Goal: Task Accomplishment & Management: Manage account settings

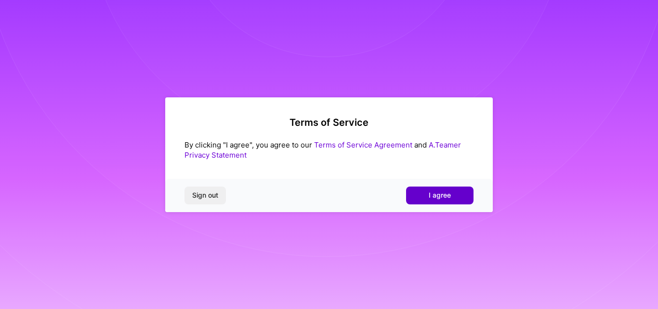
click at [442, 194] on span "I agree" at bounding box center [440, 195] width 22 height 10
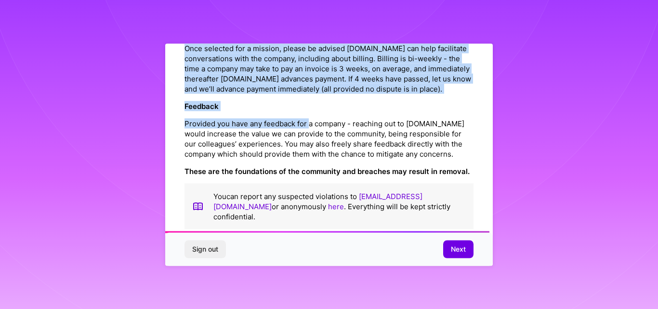
scroll to position [1124, 0]
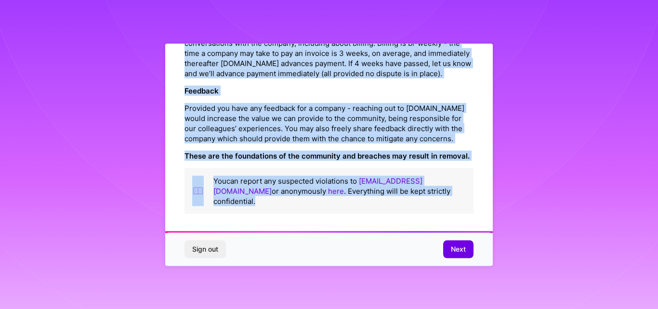
drag, startPoint x: 266, startPoint y: 66, endPoint x: 489, endPoint y: 208, distance: 264.4
click at [489, 208] on div "Platform Code of Conduct This is the [DOMAIN_NAME] Platform Code of Conduct! We…" at bounding box center [329, 154] width 328 height 222
copy div "Loremips Dolo si Ametcon Adip el sed D.Eius Temporin Utla et Dolorem! Al’en adm…"
click at [471, 179] on div "Platform Code of Conduct This is the [DOMAIN_NAME] Platform Code of Conduct! We…" at bounding box center [329, 154] width 328 height 222
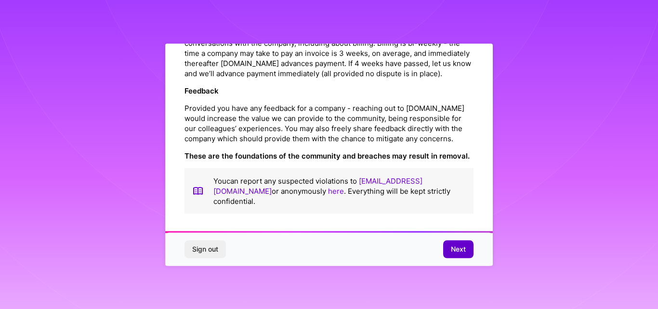
click at [451, 246] on span "Next" at bounding box center [458, 249] width 15 height 10
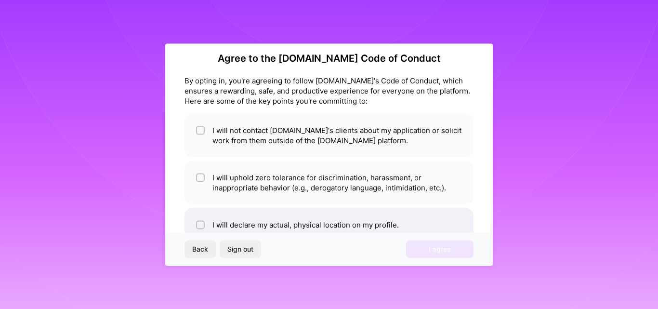
scroll to position [0, 0]
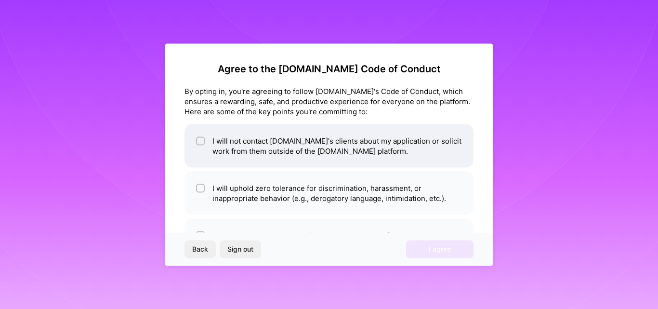
click at [202, 141] on input "checkbox" at bounding box center [201, 141] width 7 height 7
checkbox input "true"
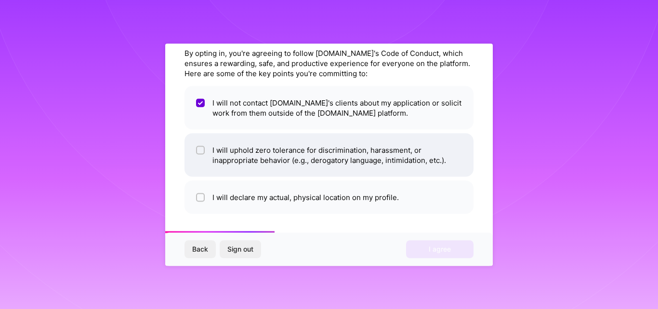
click at [201, 148] on input "checkbox" at bounding box center [201, 150] width 7 height 7
checkbox input "true"
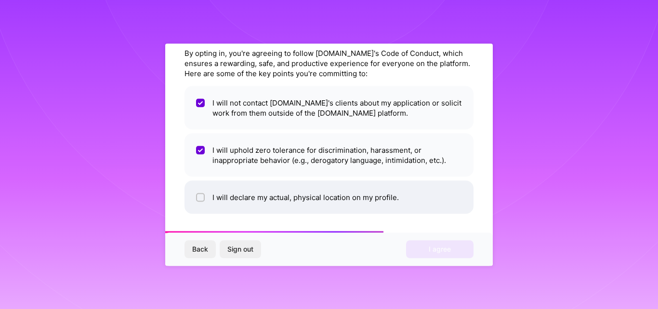
click at [196, 199] on div at bounding box center [200, 197] width 9 height 9
checkbox input "true"
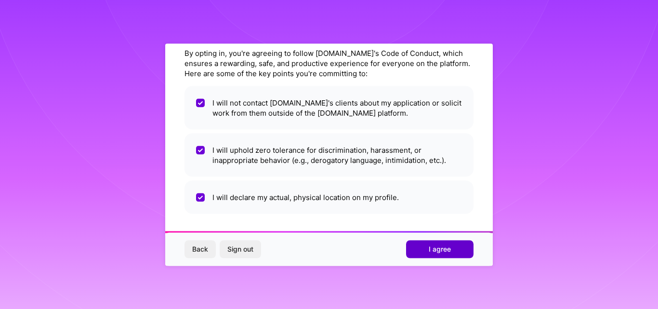
click at [441, 243] on button "I agree" at bounding box center [439, 248] width 67 height 17
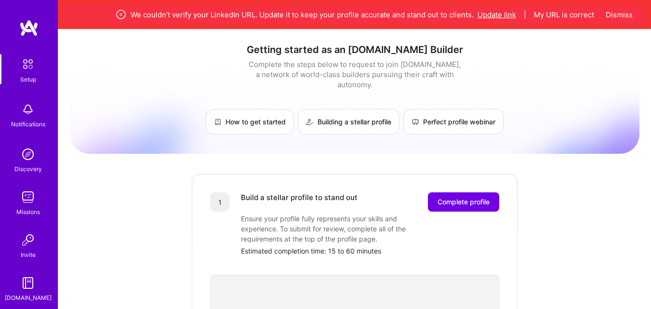
click at [500, 19] on button "Update link" at bounding box center [496, 15] width 39 height 10
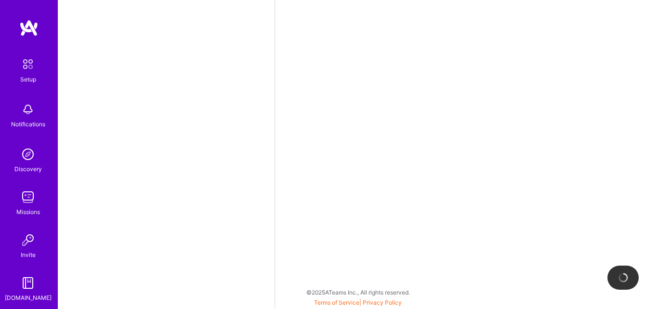
select select "US"
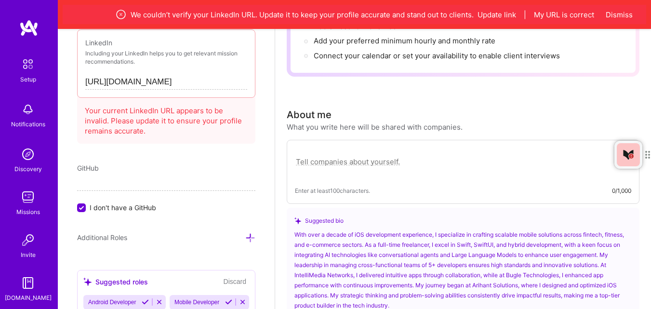
scroll to position [309, 0]
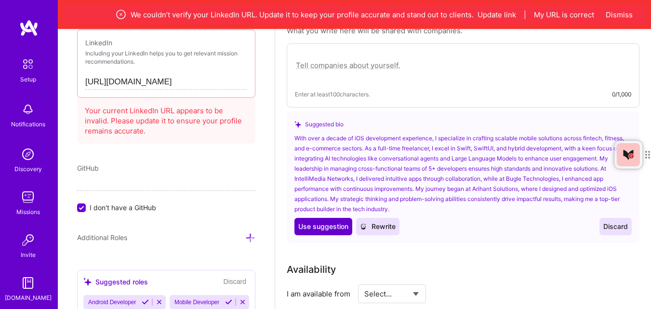
click at [315, 227] on span "Use suggestion" at bounding box center [323, 227] width 50 height 10
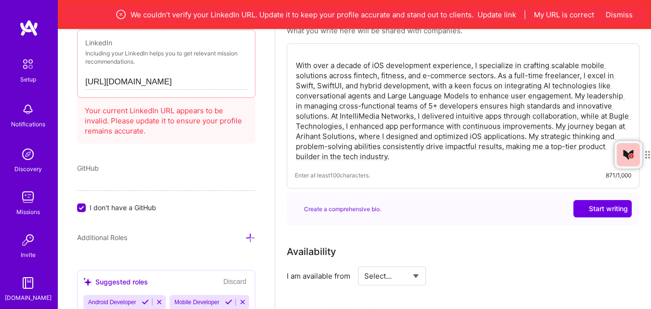
type textarea "With over a decade of iOS development experience, I specialize in crafting scal…"
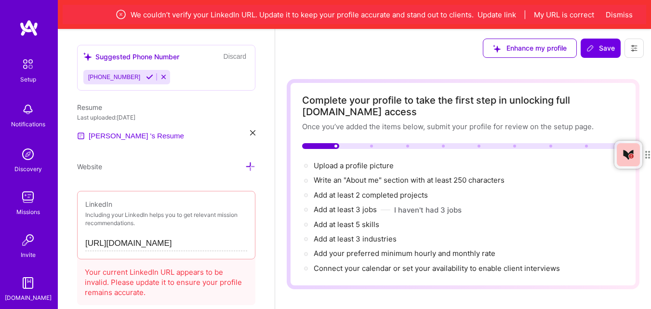
scroll to position [432, 0]
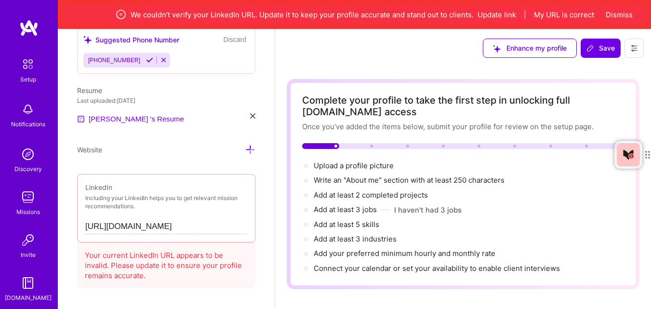
click at [237, 225] on input "[URL][DOMAIN_NAME]" at bounding box center [166, 226] width 162 height 15
drag, startPoint x: 231, startPoint y: 226, endPoint x: 66, endPoint y: 220, distance: 164.4
click at [66, 220] on div "Add photo [PERSON_NAME] iOS Developer 11 Years Experience Location This is the …" at bounding box center [166, 183] width 217 height 309
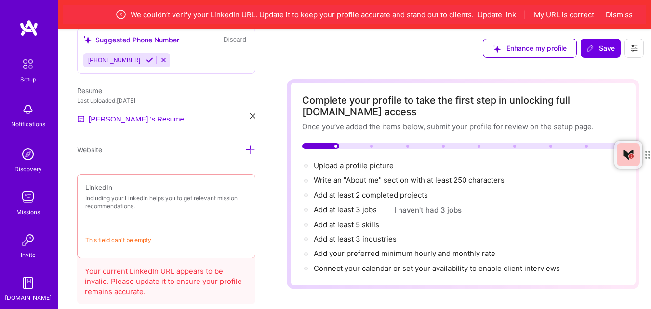
click at [479, 151] on div "Complete your profile to take the first step in unlocking full [DOMAIN_NAME] ac…" at bounding box center [463, 183] width 322 height 179
click at [164, 232] on input at bounding box center [166, 226] width 162 height 15
paste input "[URL][DOMAIN_NAME]"
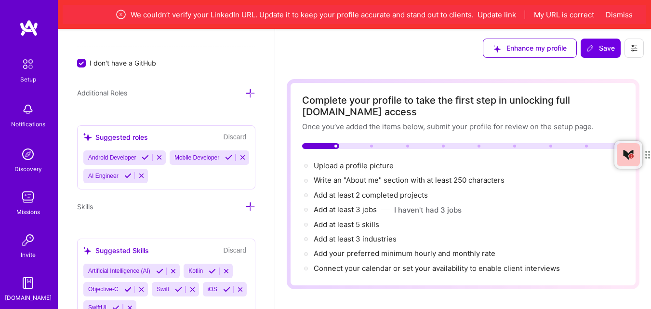
scroll to position [769, 0]
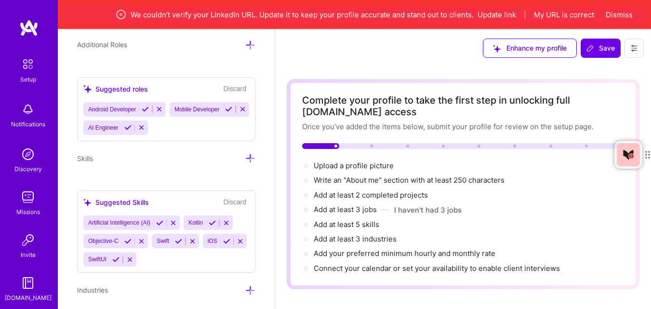
type input "[URL][DOMAIN_NAME]"
click at [225, 113] on icon at bounding box center [228, 109] width 7 height 7
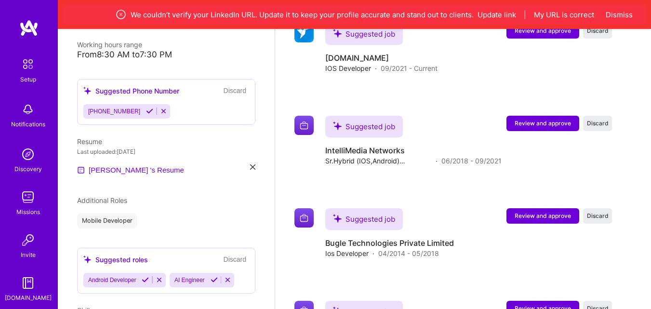
scroll to position [771, 0]
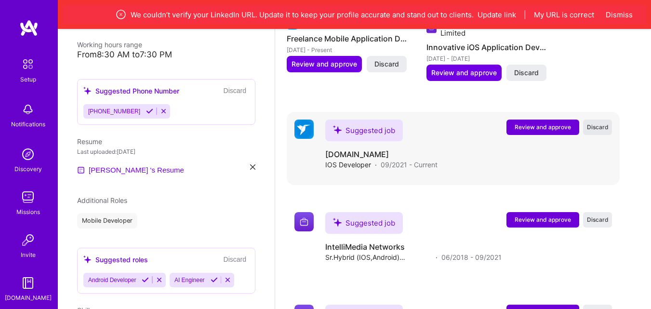
click at [609, 128] on span "Discard" at bounding box center [598, 127] width 22 height 8
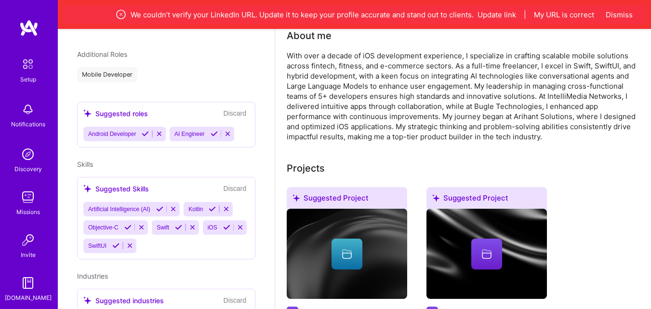
scroll to position [419, 0]
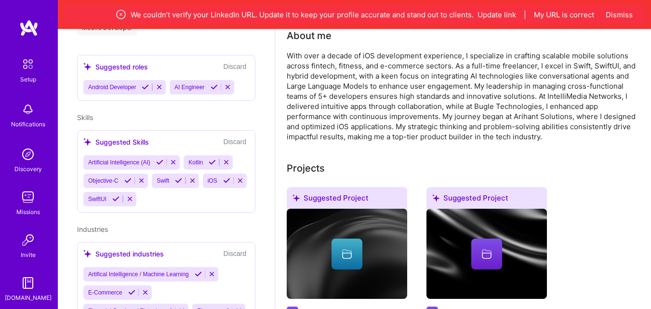
click at [181, 177] on icon at bounding box center [178, 180] width 7 height 7
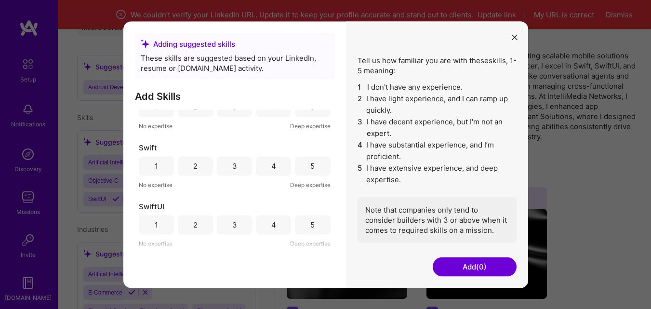
scroll to position [145, 0]
click at [306, 167] on div "5" at bounding box center [312, 164] width 35 height 19
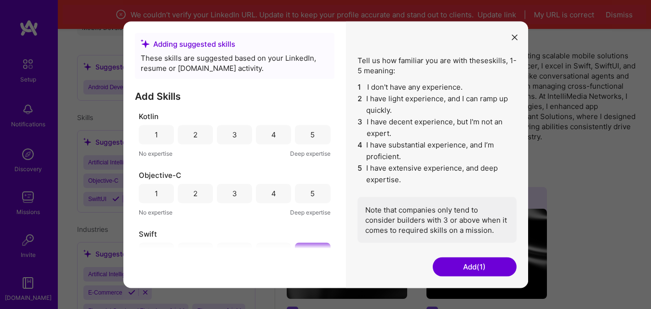
scroll to position [48, 0]
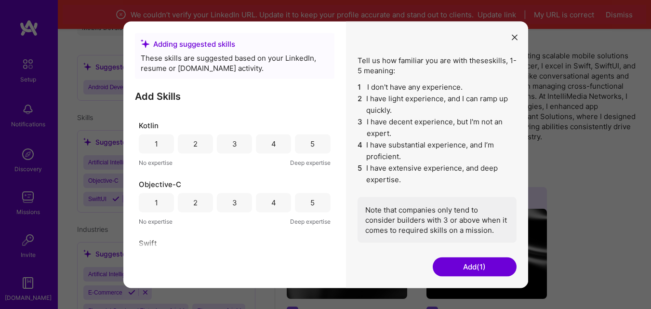
click at [241, 200] on div "3" at bounding box center [234, 202] width 35 height 19
click at [241, 140] on div "3" at bounding box center [234, 143] width 35 height 19
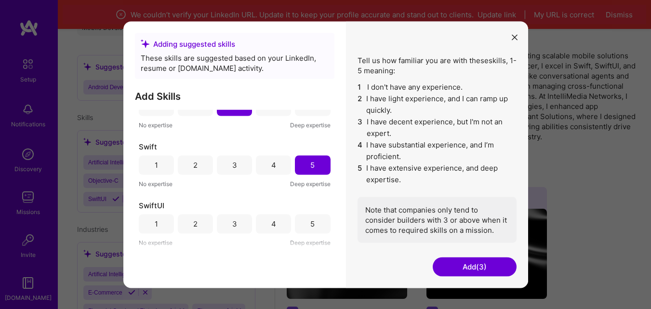
scroll to position [193, 0]
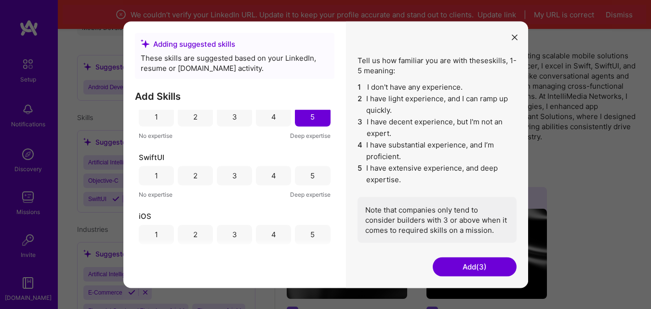
click at [296, 177] on div "5" at bounding box center [312, 175] width 35 height 19
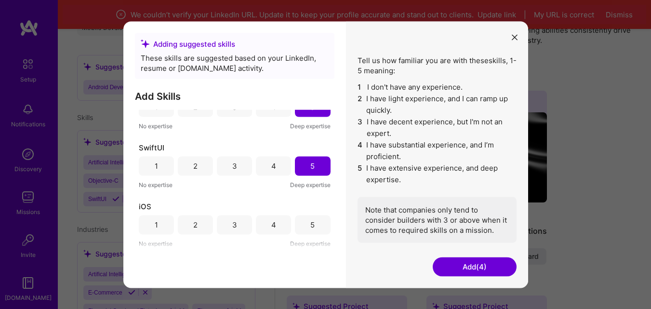
click at [305, 220] on div "5" at bounding box center [312, 224] width 35 height 19
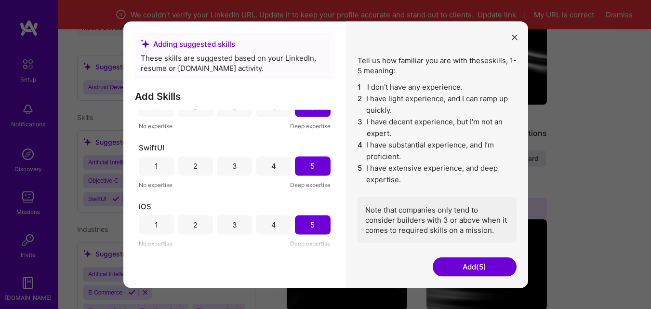
scroll to position [518, 0]
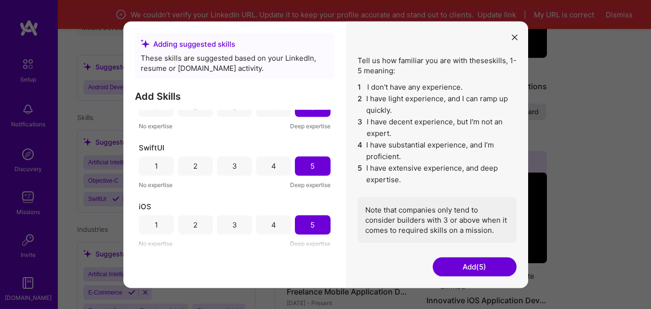
click at [478, 263] on button "Add (5)" at bounding box center [475, 266] width 84 height 19
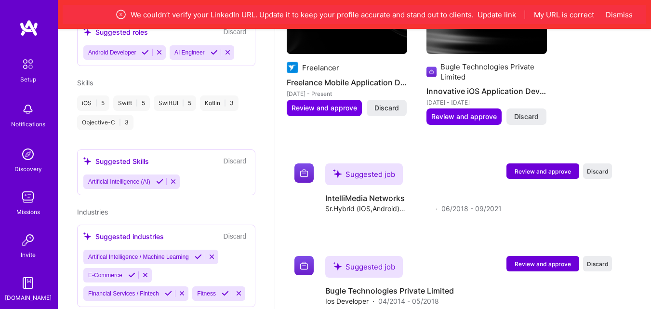
scroll to position [759, 0]
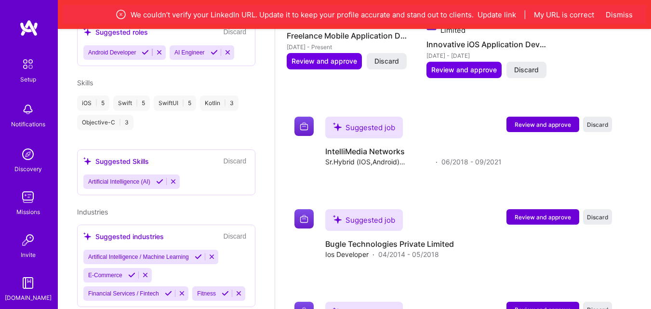
click at [132, 271] on icon at bounding box center [131, 274] width 7 height 7
click at [172, 290] on icon at bounding box center [168, 293] width 7 height 7
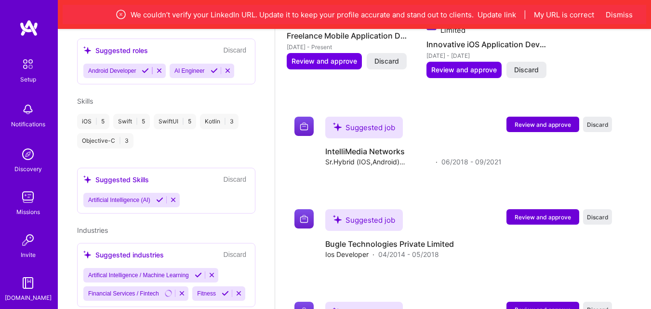
click at [222, 292] on icon at bounding box center [225, 293] width 7 height 7
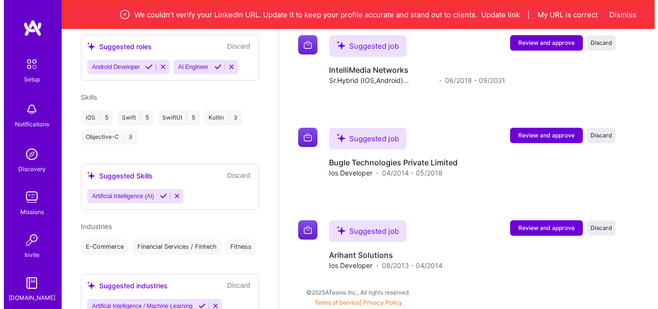
scroll to position [457, 0]
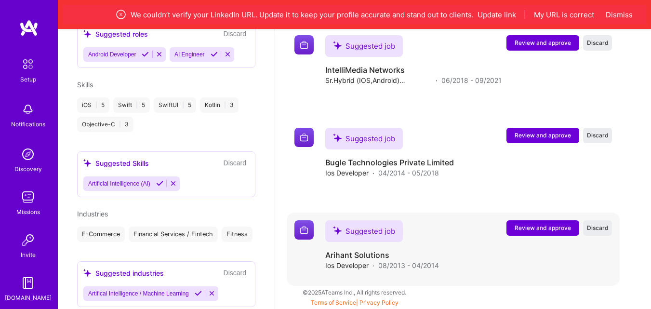
click at [549, 228] on span "Review and approve" at bounding box center [543, 228] width 56 height 8
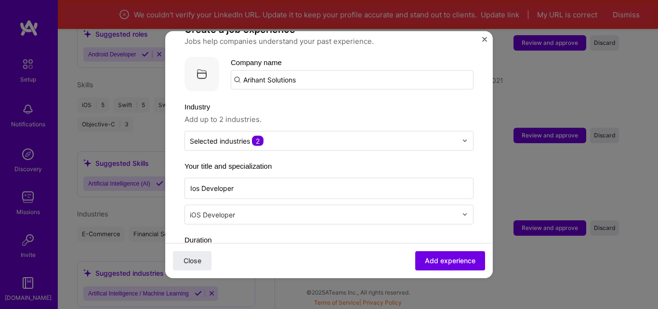
scroll to position [96, 0]
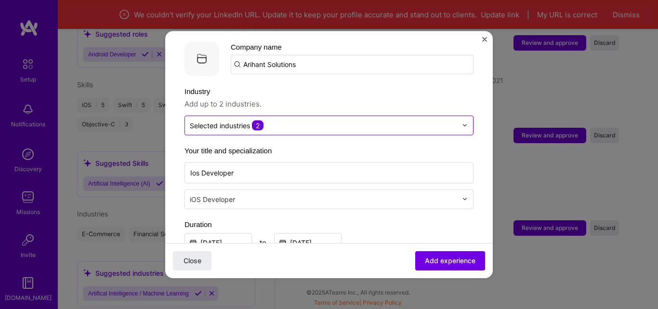
click at [462, 122] on img at bounding box center [465, 125] width 6 height 6
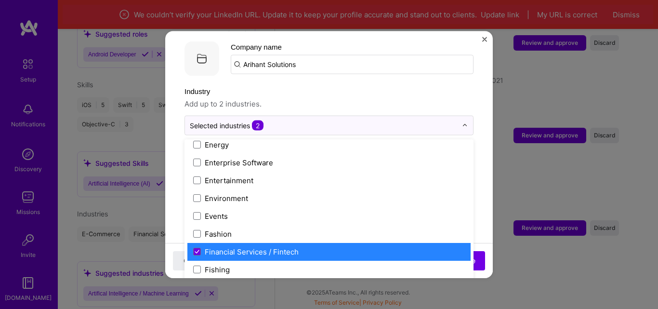
scroll to position [867, 0]
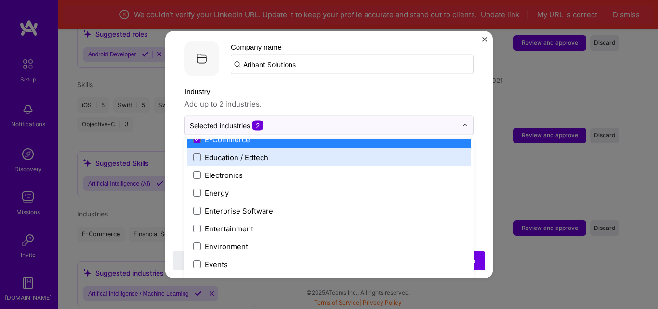
click at [292, 152] on label "Education / Edtech" at bounding box center [329, 157] width 272 height 10
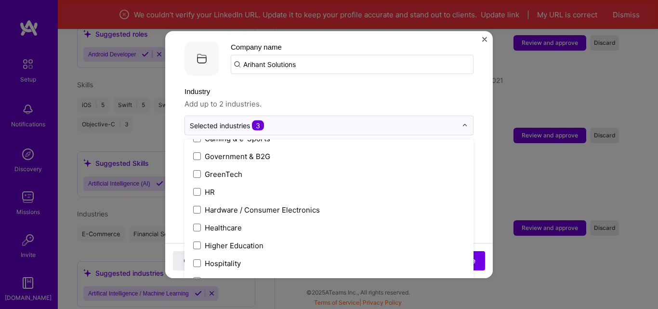
scroll to position [1205, 0]
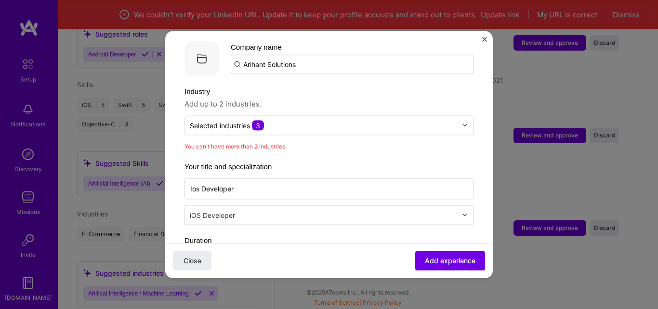
click at [334, 98] on span "Add up to 2 industries." at bounding box center [329, 104] width 289 height 12
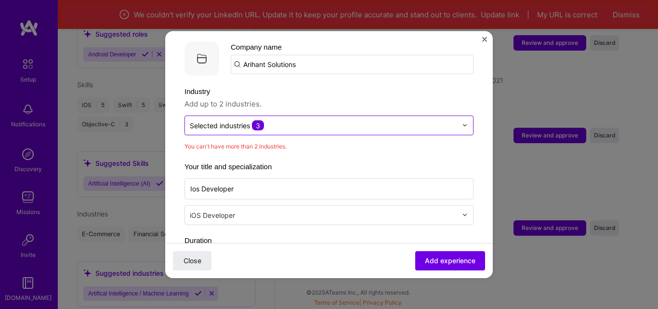
click at [288, 120] on input "text" at bounding box center [323, 125] width 267 height 10
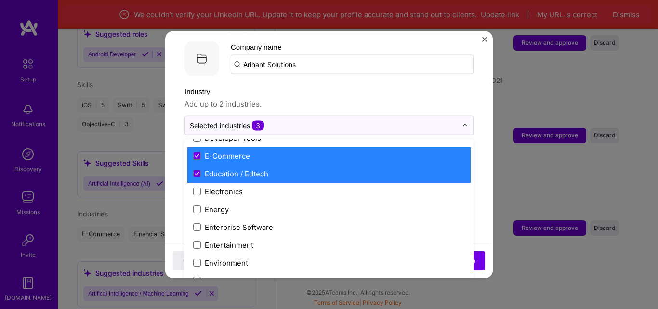
scroll to position [867, 0]
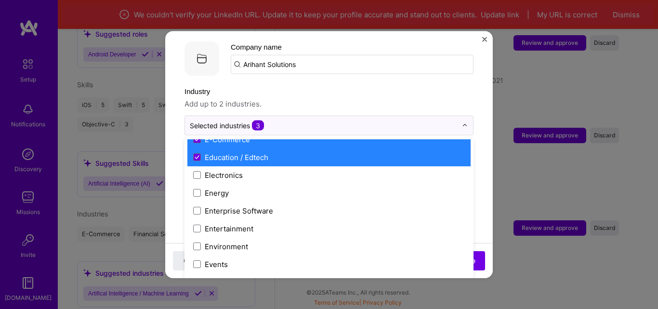
click at [274, 152] on label "Education / Edtech" at bounding box center [329, 157] width 272 height 10
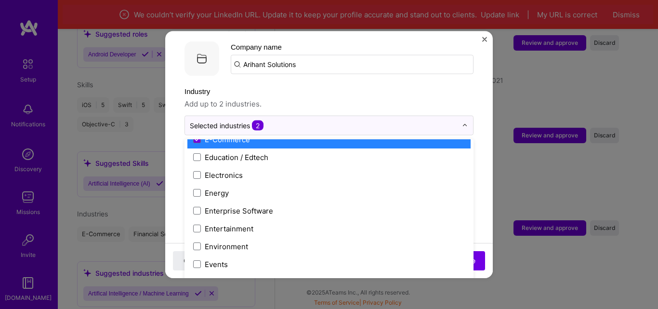
click at [341, 98] on span "Add up to 2 industries." at bounding box center [329, 104] width 289 height 12
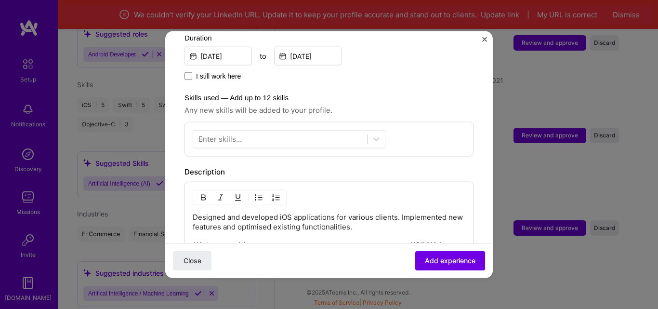
scroll to position [337, 0]
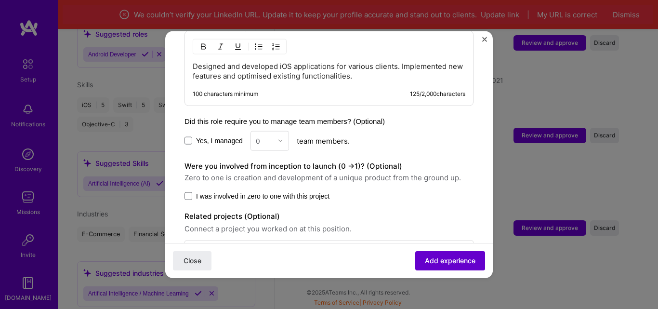
click at [437, 257] on span "Add experience" at bounding box center [450, 261] width 51 height 10
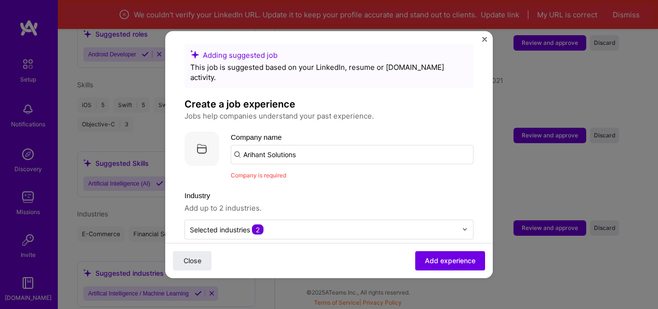
scroll to position [0, 0]
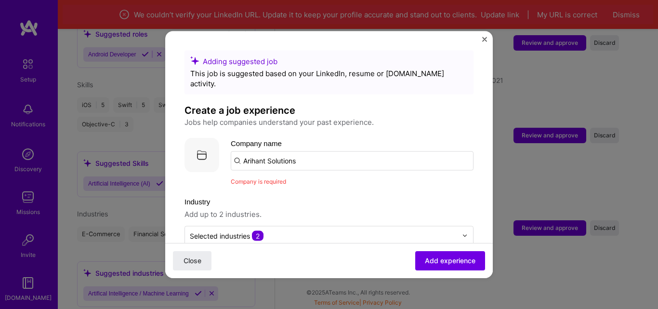
click at [311, 151] on input "Arihant Solutions" at bounding box center [352, 160] width 243 height 19
click at [435, 254] on button "Add experience" at bounding box center [450, 260] width 70 height 19
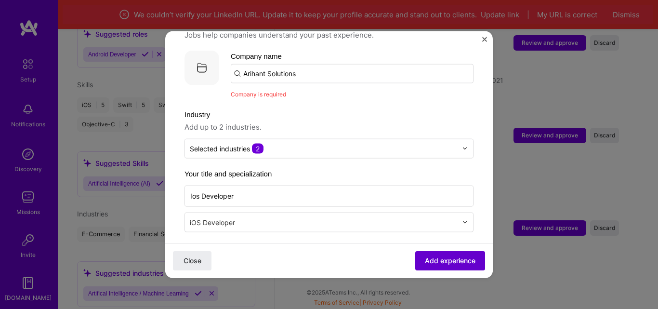
scroll to position [96, 0]
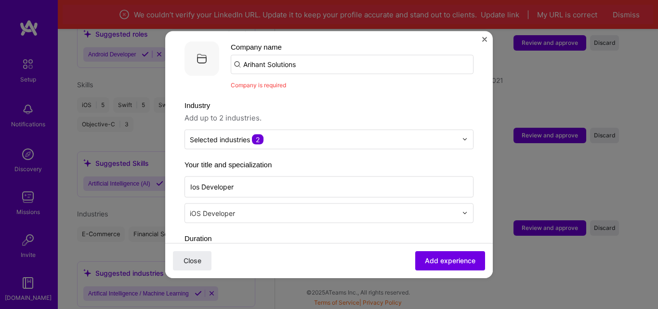
click at [240, 81] on span "Company is required" at bounding box center [258, 84] width 55 height 7
click at [237, 56] on input "Arihant Solutions" at bounding box center [352, 63] width 243 height 19
click at [299, 54] on input "Arihant Solutions" at bounding box center [352, 63] width 243 height 19
type input "Arihant Solutions"
click at [319, 82] on div "Arihant Solutions" at bounding box center [319, 90] width 68 height 17
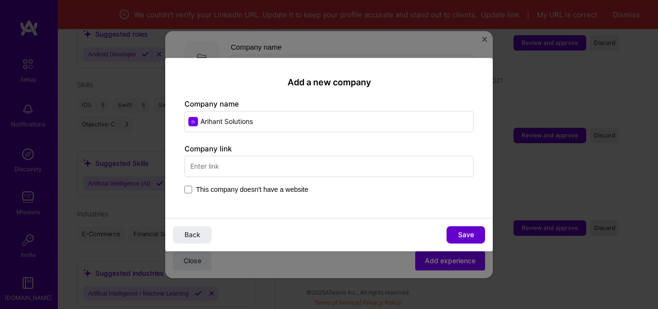
click at [464, 235] on span "Save" at bounding box center [466, 235] width 16 height 10
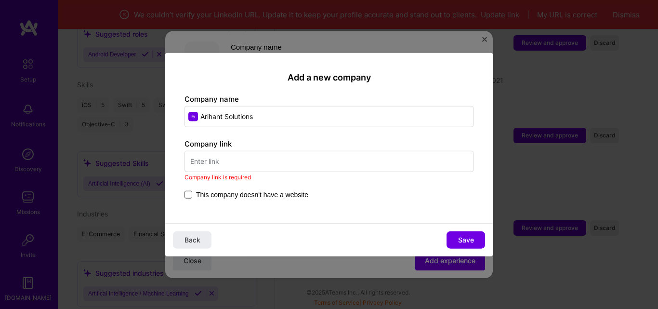
click at [191, 195] on span at bounding box center [189, 195] width 8 height 8
click at [0, 0] on input "This company doesn't have a website" at bounding box center [0, 0] width 0 height 0
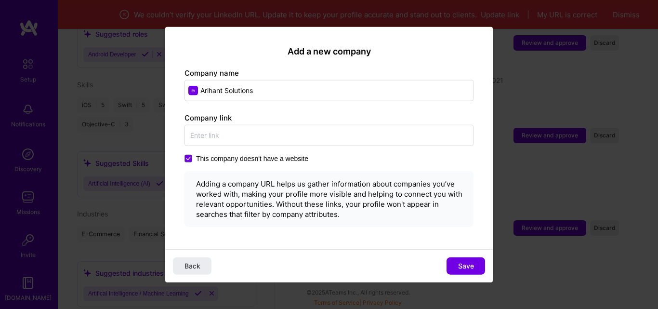
click at [458, 260] on button "Save" at bounding box center [466, 265] width 39 height 17
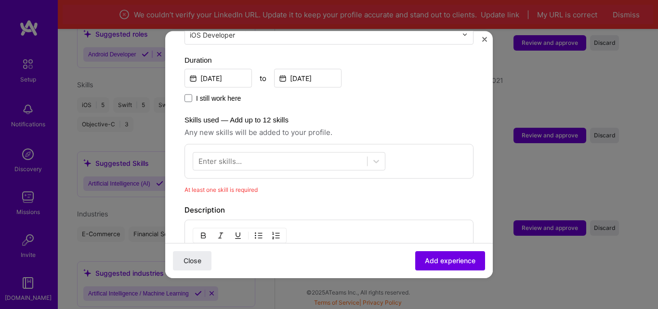
scroll to position [289, 0]
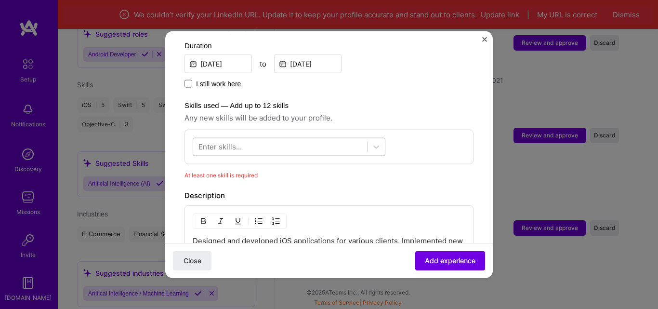
click at [317, 139] on div at bounding box center [280, 147] width 174 height 16
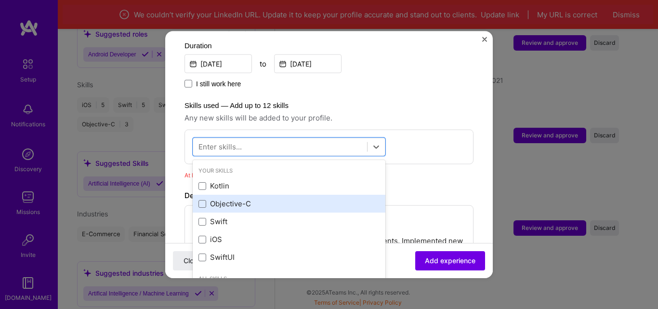
click at [240, 199] on div "Objective-C" at bounding box center [289, 204] width 181 height 10
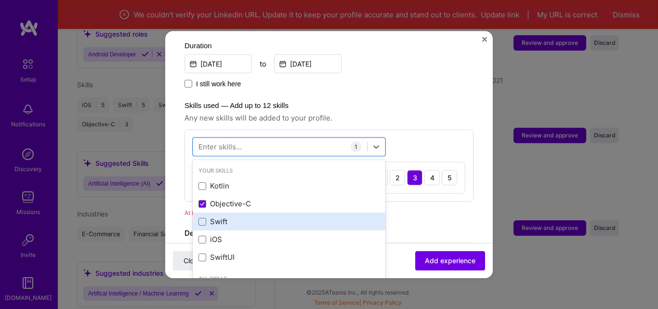
click at [231, 212] on div "Swift" at bounding box center [289, 221] width 193 height 18
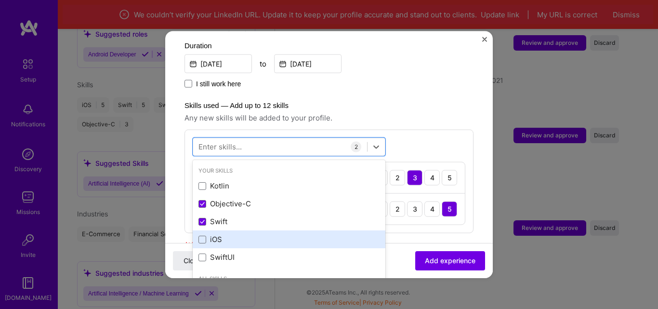
click at [232, 234] on div "iOS" at bounding box center [289, 239] width 181 height 10
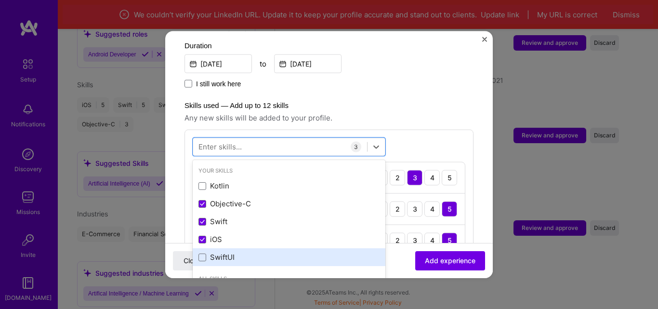
click at [232, 252] on div "SwiftUI" at bounding box center [289, 257] width 181 height 10
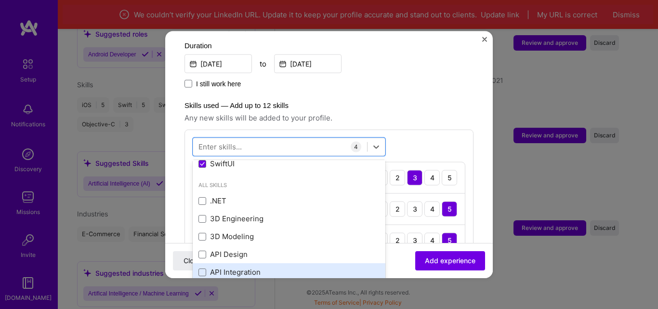
scroll to position [145, 0]
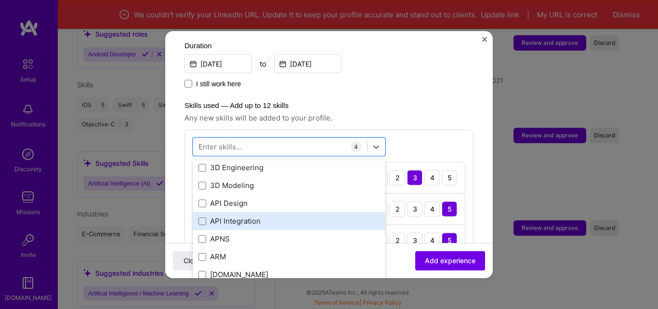
click at [295, 216] on div "API Integration" at bounding box center [289, 221] width 181 height 10
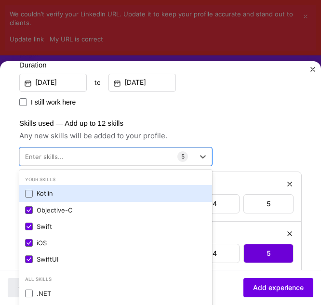
scroll to position [826, 0]
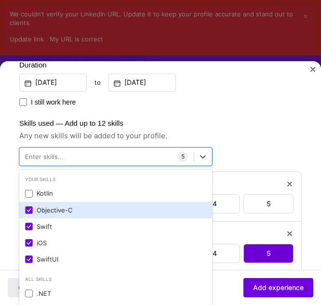
click at [70, 212] on div "Objective-C" at bounding box center [115, 210] width 181 height 9
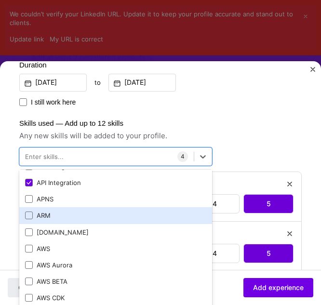
scroll to position [193, 0]
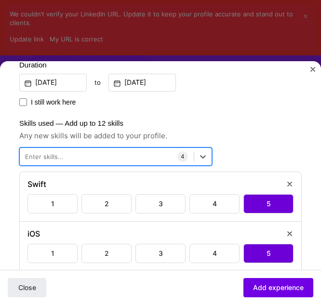
click at [79, 157] on div at bounding box center [107, 156] width 174 height 14
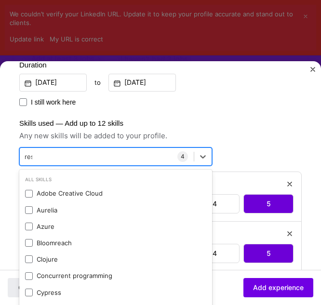
scroll to position [839, 0]
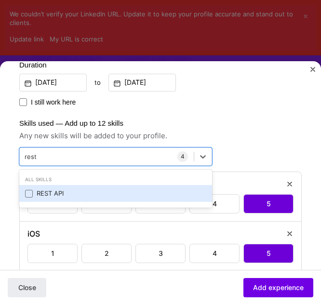
click at [86, 194] on div "REST API" at bounding box center [115, 193] width 181 height 9
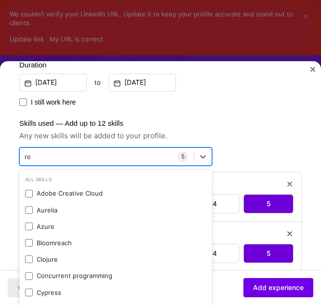
type input "r"
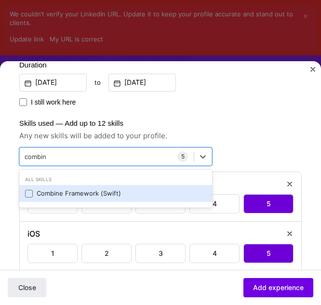
click at [73, 193] on div "Combine Framework (Swift)" at bounding box center [115, 193] width 181 height 9
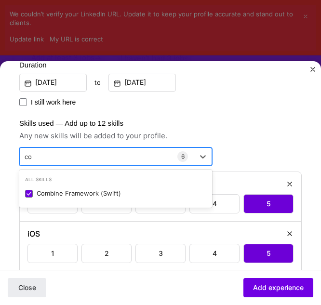
type input "c"
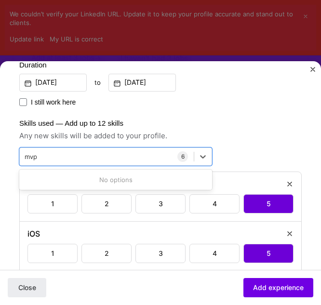
type input "mvp"
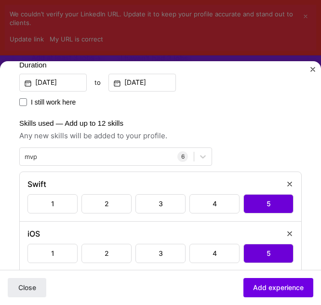
click at [233, 131] on span "Any new skills will be added to your profile." at bounding box center [160, 136] width 282 height 12
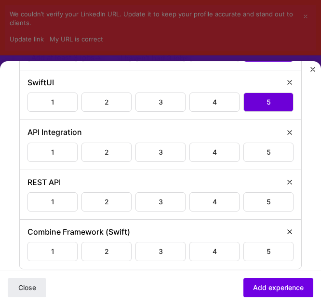
scroll to position [499, 0]
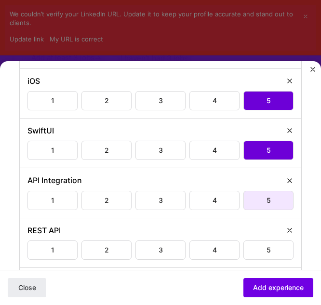
click at [259, 202] on div "5" at bounding box center [268, 200] width 50 height 19
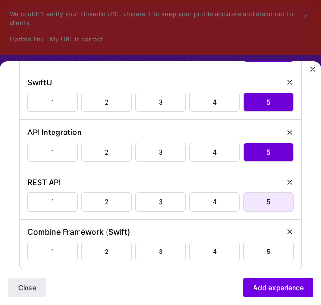
click at [258, 204] on div "5" at bounding box center [268, 201] width 50 height 19
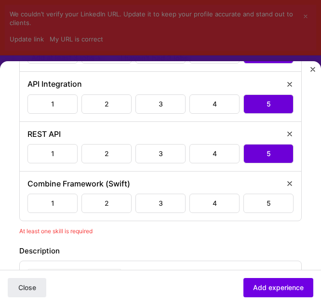
click at [258, 204] on div "5" at bounding box center [268, 203] width 50 height 19
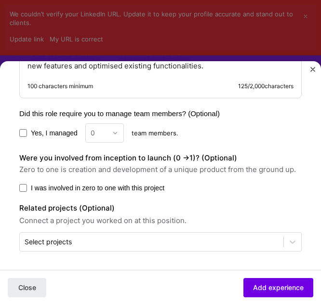
scroll to position [836, 0]
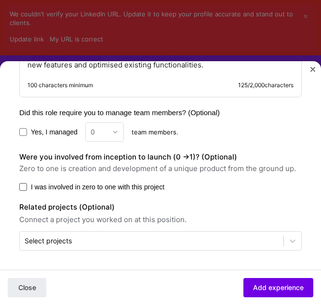
click at [24, 186] on span at bounding box center [23, 187] width 8 height 8
click at [0, 0] on input "I was involved in zero to one with this project" at bounding box center [0, 0] width 0 height 0
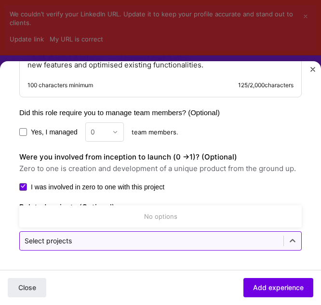
click at [131, 239] on input "text" at bounding box center [152, 241] width 254 height 9
click at [288, 240] on icon at bounding box center [293, 241] width 10 height 10
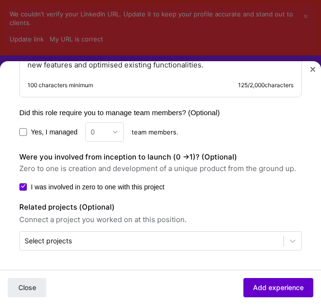
click at [266, 286] on span "Add experience" at bounding box center [278, 288] width 51 height 10
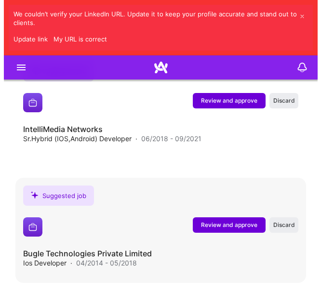
scroll to position [1741, 0]
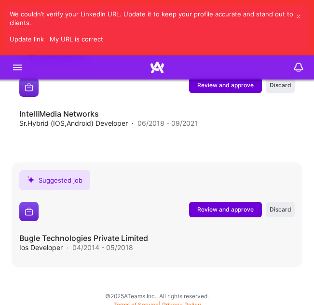
click at [227, 205] on span "Review and approve" at bounding box center [225, 209] width 56 height 8
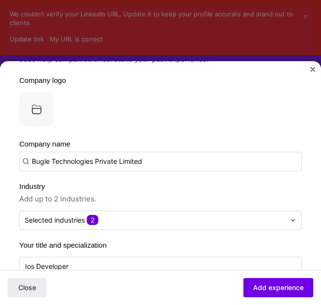
scroll to position [145, 0]
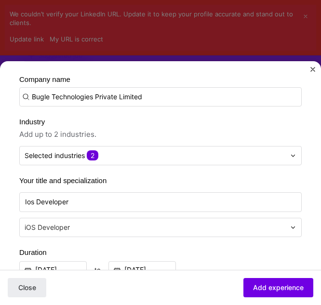
drag, startPoint x: 147, startPoint y: 97, endPoint x: 10, endPoint y: 96, distance: 137.8
paste input "Bugle Technologies Private Limited"
type input "Bugle Technologies Private Limited"
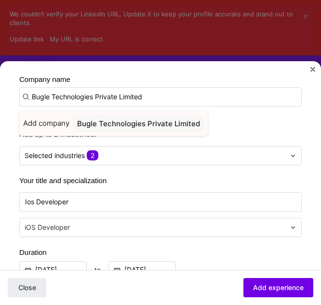
click at [150, 120] on div "Bugle Technologies Private Limited" at bounding box center [138, 123] width 131 height 17
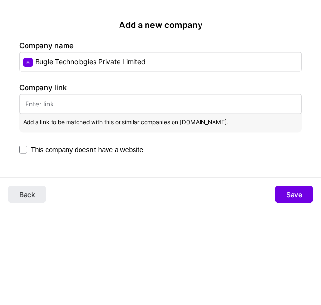
click at [109, 101] on input "text" at bounding box center [160, 104] width 282 height 20
paste input "Bugle Technologies Private Limited"
type input "Bugle Technologies Private Limited"
paste input "[URL][DOMAIN_NAME]"
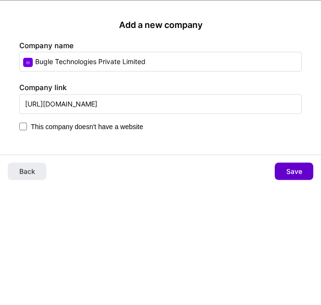
type input "[URL][DOMAIN_NAME]"
click at [294, 169] on span "Save" at bounding box center [294, 172] width 16 height 10
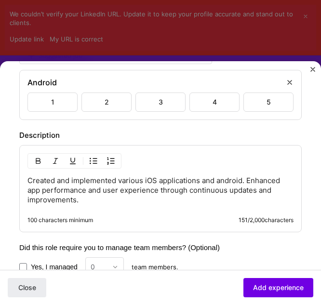
scroll to position [385, 0]
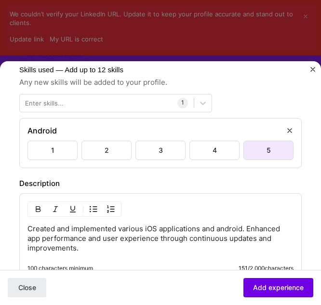
click at [258, 150] on div "5" at bounding box center [268, 150] width 50 height 19
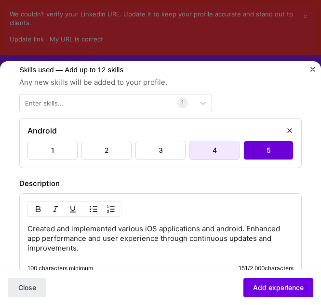
click at [206, 146] on div "4" at bounding box center [214, 150] width 50 height 19
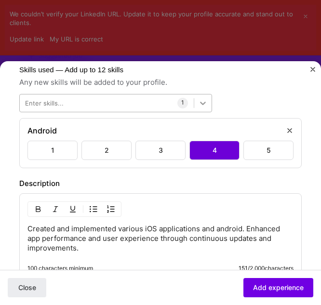
click at [206, 102] on icon at bounding box center [203, 103] width 10 height 10
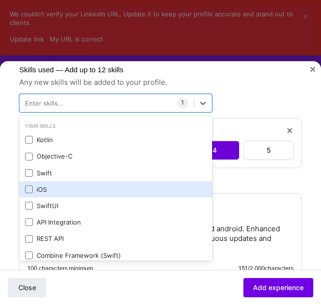
click at [114, 190] on div "iOS" at bounding box center [115, 189] width 181 height 9
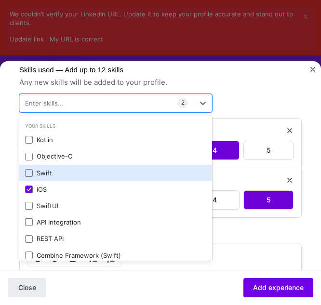
click at [98, 171] on div "Swift" at bounding box center [115, 173] width 181 height 9
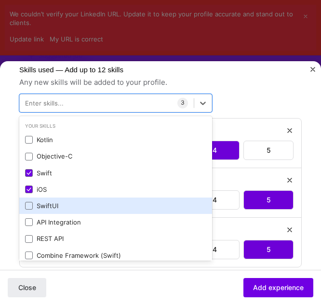
click at [101, 205] on div "SwiftUI" at bounding box center [115, 205] width 181 height 9
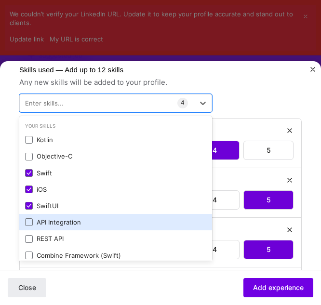
click at [100, 222] on div "API Integration" at bounding box center [115, 222] width 181 height 9
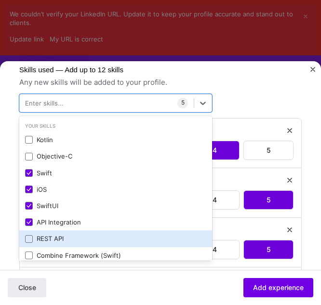
click at [97, 235] on div "REST API" at bounding box center [115, 238] width 181 height 9
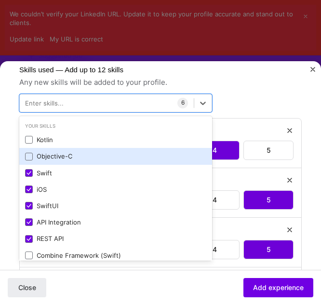
click at [104, 157] on div "Objective-C" at bounding box center [115, 156] width 181 height 9
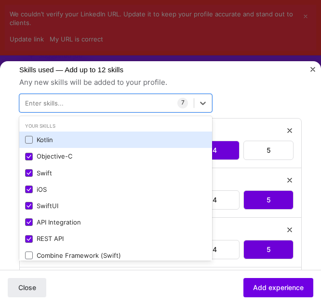
click at [105, 139] on div "Kotlin" at bounding box center [115, 139] width 181 height 9
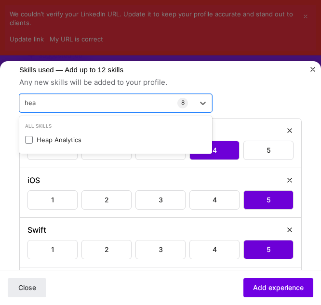
scroll to position [0, 0]
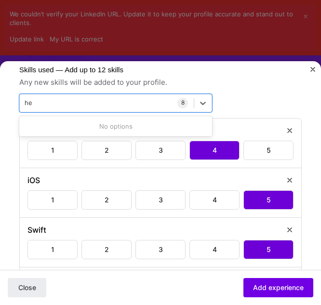
type input "h"
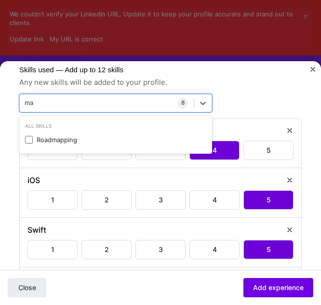
type input "m"
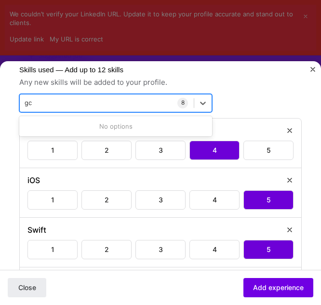
type input "g"
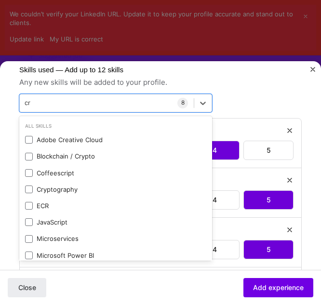
type input "c"
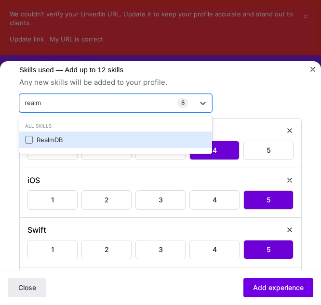
click at [106, 140] on div "RealmDB" at bounding box center [115, 139] width 181 height 9
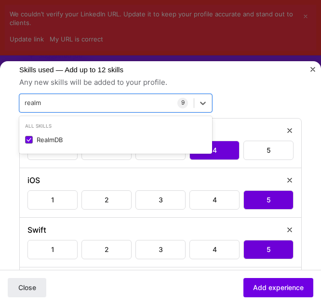
type input "realm"
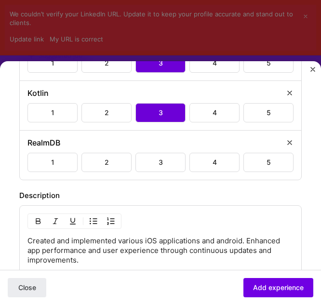
scroll to position [723, 0]
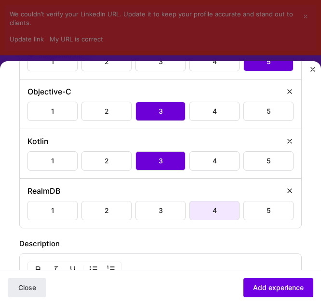
click at [221, 213] on div "4" at bounding box center [214, 210] width 50 height 19
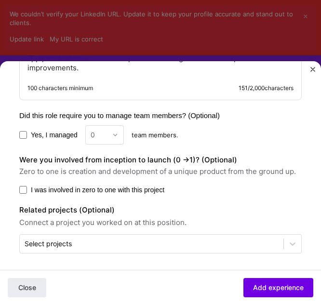
scroll to position [964, 0]
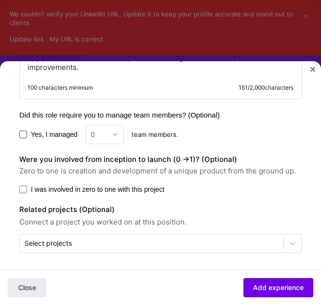
click at [24, 135] on span at bounding box center [23, 135] width 8 height 8
click at [0, 0] on input "Yes, I managed" at bounding box center [0, 0] width 0 height 0
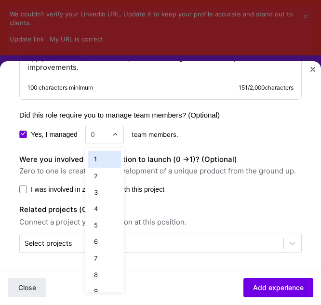
click at [114, 133] on div "0" at bounding box center [104, 134] width 39 height 19
click at [103, 274] on div "8" at bounding box center [104, 274] width 33 height 16
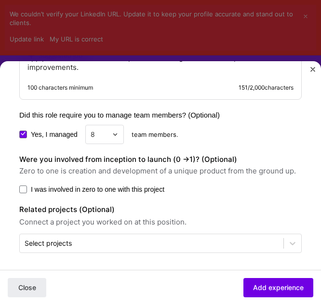
scroll to position [966, 0]
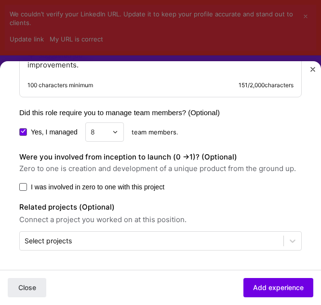
click at [22, 188] on span at bounding box center [23, 187] width 8 height 8
click at [0, 0] on input "I was involved in zero to one with this project" at bounding box center [0, 0] width 0 height 0
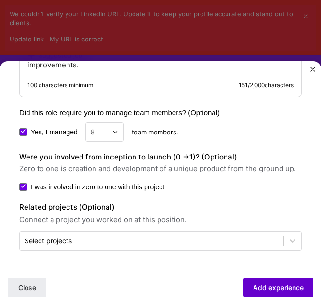
click at [262, 281] on button "Add experience" at bounding box center [278, 287] width 70 height 19
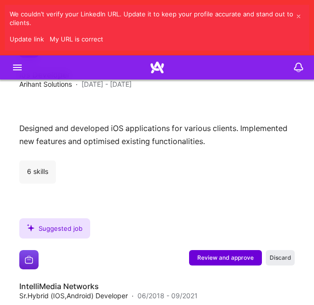
scroll to position [1662, 0]
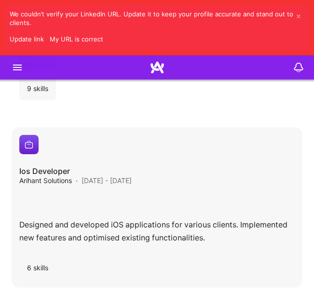
click at [85, 193] on div "Designed and developed iOS applications for various clients. Implemented new fe…" at bounding box center [156, 221] width 275 height 56
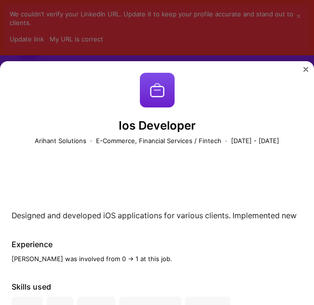
scroll to position [1710, 0]
click at [308, 68] on img "Close" at bounding box center [305, 69] width 5 height 5
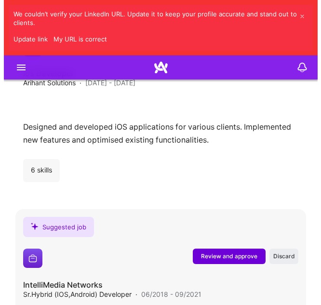
scroll to position [1807, 0]
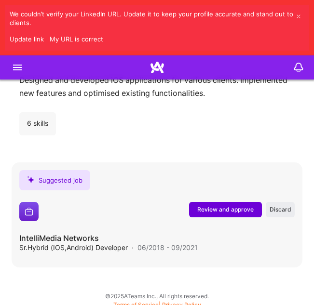
click at [216, 205] on span "Review and approve" at bounding box center [225, 209] width 56 height 8
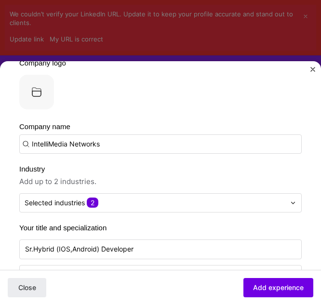
scroll to position [96, 0]
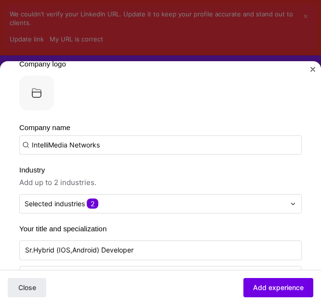
click at [104, 146] on input "IntelliMedia Networks" at bounding box center [160, 144] width 282 height 19
drag, startPoint x: 104, startPoint y: 146, endPoint x: 19, endPoint y: 142, distance: 84.9
click at [91, 142] on input "text" at bounding box center [160, 144] width 282 height 19
paste input "IntelliMedia Networks"
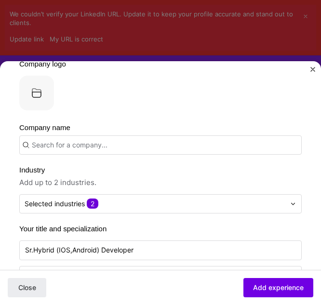
type input "IntelliMedia Networks"
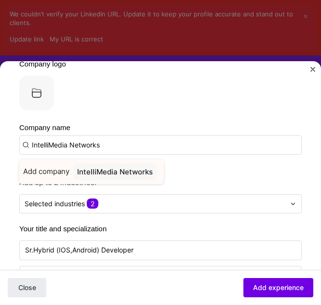
click at [128, 170] on div "IntelliMedia Networks" at bounding box center [114, 171] width 83 height 17
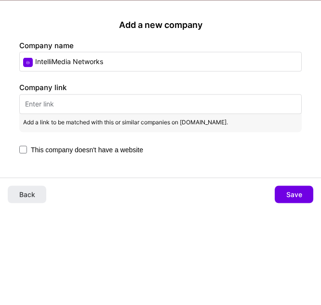
click at [80, 94] on input "text" at bounding box center [160, 104] width 282 height 20
paste input "[URL][DOMAIN_NAME]"
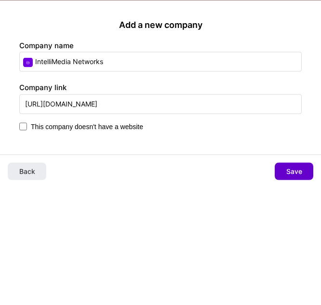
type input "[URL][DOMAIN_NAME]"
click at [295, 172] on span "Save" at bounding box center [294, 172] width 16 height 10
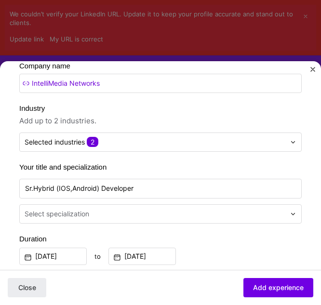
scroll to position [241, 0]
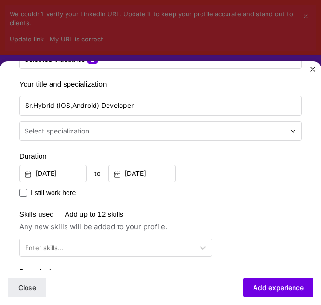
click at [117, 133] on input "text" at bounding box center [156, 131] width 263 height 9
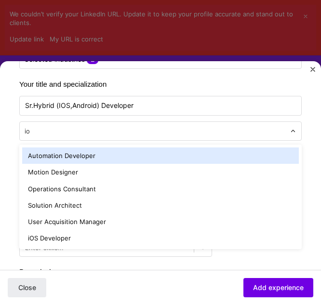
type input "ios"
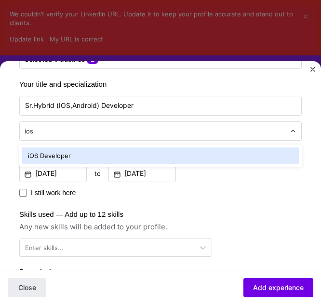
click at [80, 152] on div "iOS Developer" at bounding box center [160, 155] width 277 height 16
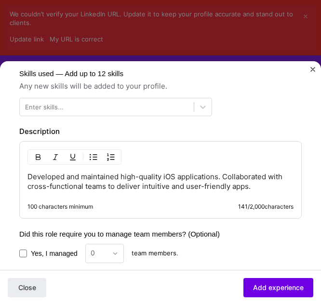
scroll to position [385, 0]
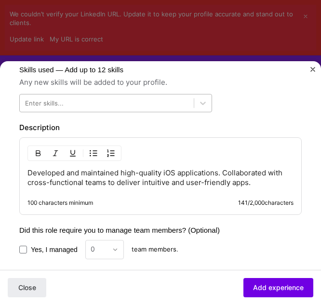
click at [159, 104] on div at bounding box center [107, 102] width 174 height 14
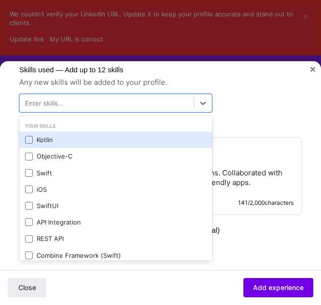
click at [101, 140] on div "Kotlin" at bounding box center [115, 139] width 181 height 9
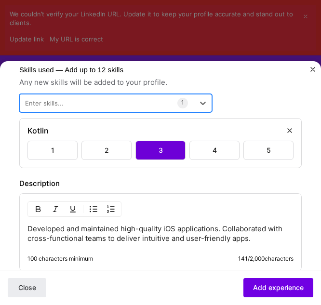
click at [133, 101] on div at bounding box center [107, 102] width 174 height 14
click at [116, 103] on div at bounding box center [107, 102] width 174 height 14
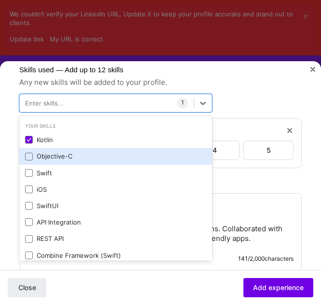
click at [59, 154] on div "Objective-C" at bounding box center [115, 156] width 181 height 9
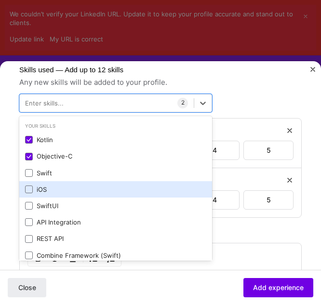
drag, startPoint x: 59, startPoint y: 172, endPoint x: 56, endPoint y: 185, distance: 13.3
click at [59, 172] on div "Swift" at bounding box center [115, 173] width 181 height 9
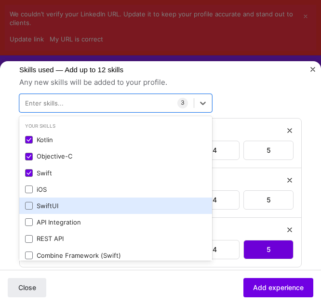
drag, startPoint x: 55, startPoint y: 187, endPoint x: 54, endPoint y: 203, distance: 15.9
click at [55, 188] on div "iOS" at bounding box center [115, 189] width 181 height 9
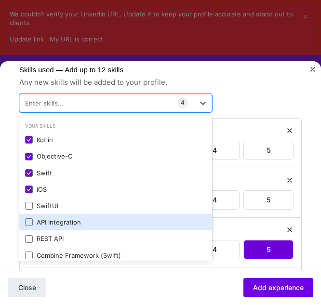
drag, startPoint x: 54, startPoint y: 209, endPoint x: 56, endPoint y: 219, distance: 10.3
click at [54, 209] on div "SwiftUI" at bounding box center [115, 205] width 181 height 9
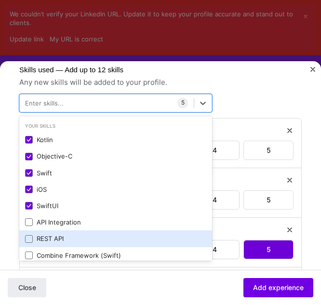
drag, startPoint x: 56, startPoint y: 223, endPoint x: 57, endPoint y: 234, distance: 11.6
click at [56, 223] on div "API Integration" at bounding box center [115, 222] width 181 height 9
click at [57, 235] on div "REST API" at bounding box center [115, 238] width 181 height 9
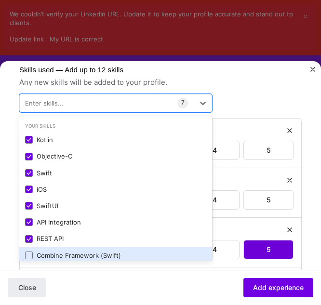
click at [59, 248] on div "Combine Framework (Swift)" at bounding box center [115, 255] width 193 height 16
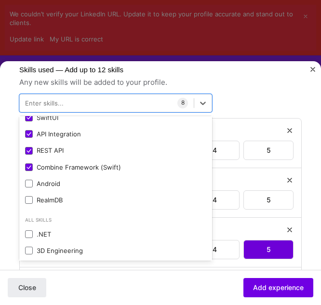
scroll to position [96, 0]
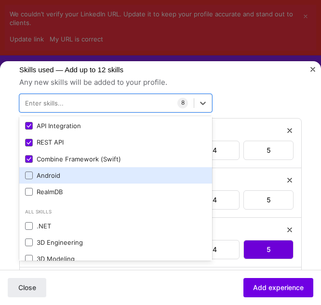
click at [59, 180] on div "Android" at bounding box center [115, 175] width 181 height 9
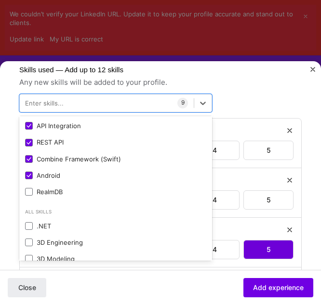
drag, startPoint x: 60, startPoint y: 194, endPoint x: 79, endPoint y: 202, distance: 20.8
click at [60, 195] on div "RealmDB" at bounding box center [115, 191] width 181 height 9
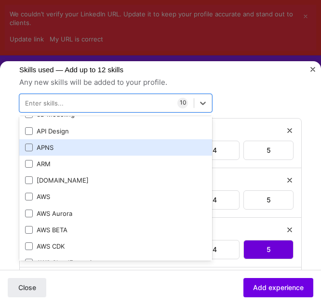
scroll to position [289, 0]
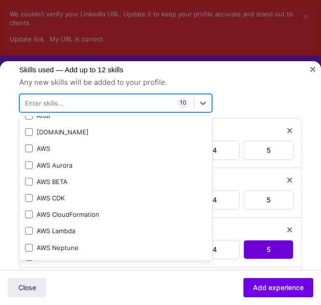
click at [95, 103] on div at bounding box center [107, 102] width 174 height 14
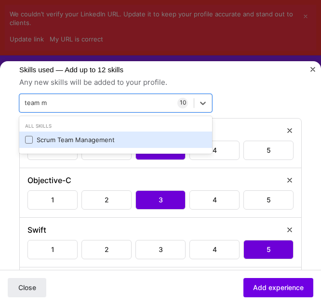
click at [77, 143] on div "Scrum Team Management" at bounding box center [115, 139] width 181 height 9
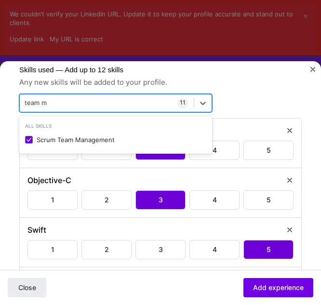
click at [109, 97] on div "team m team m" at bounding box center [107, 102] width 174 height 14
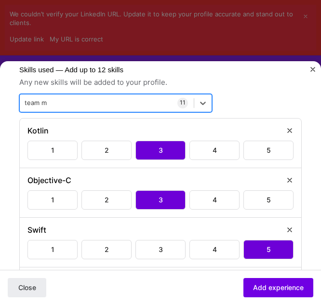
click at [93, 103] on div "team m team m" at bounding box center [107, 102] width 174 height 14
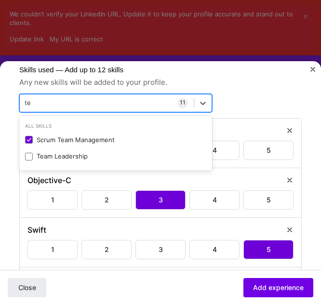
type input "t"
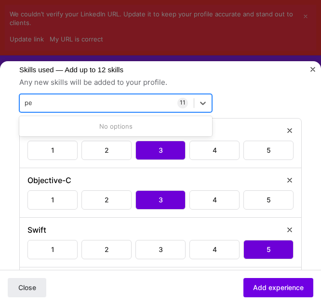
type input "p"
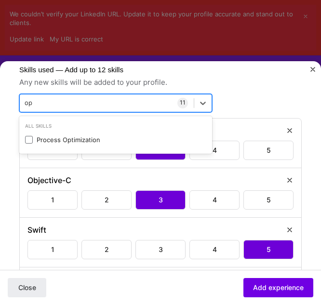
type input "o"
type input "a"
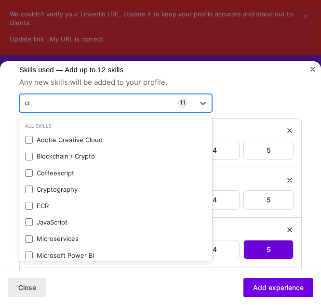
type input "c"
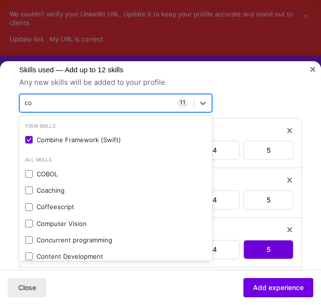
type input "c"
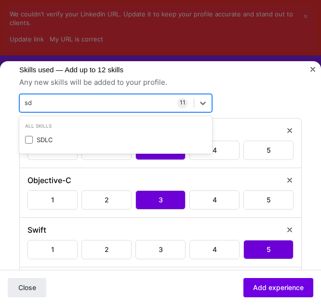
type input "s"
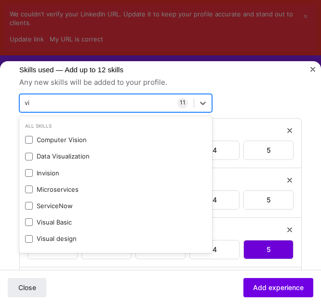
type input "v"
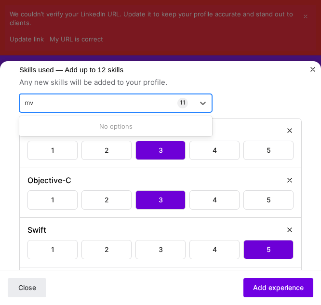
type input "m"
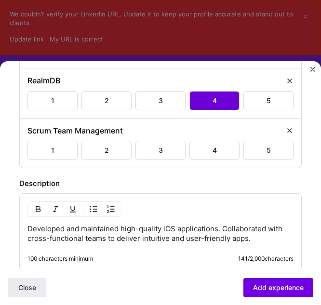
scroll to position [867, 0]
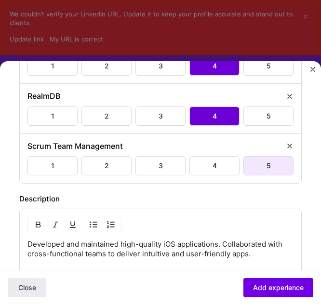
click at [263, 163] on div "5" at bounding box center [268, 165] width 50 height 19
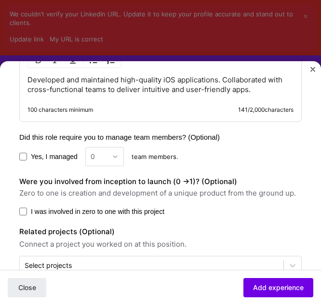
scroll to position [1056, 0]
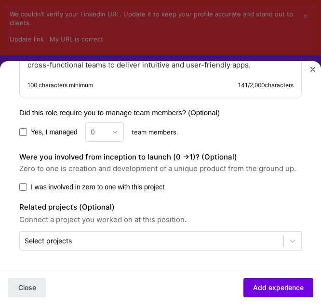
drag, startPoint x: 21, startPoint y: 129, endPoint x: 48, endPoint y: 130, distance: 27.5
click at [22, 129] on span at bounding box center [23, 132] width 8 height 8
click at [0, 0] on input "Yes, I managed" at bounding box center [0, 0] width 0 height 0
drag, startPoint x: 102, startPoint y: 131, endPoint x: 107, endPoint y: 131, distance: 5.3
click at [102, 131] on input "text" at bounding box center [99, 132] width 17 height 9
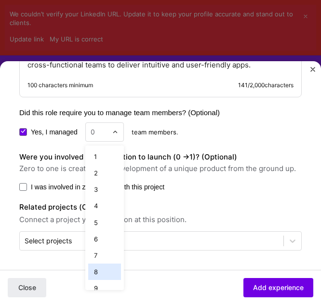
scroll to position [48, 0]
click at [104, 265] on div "11" at bounding box center [104, 273] width 33 height 16
click at [115, 128] on div at bounding box center [117, 132] width 11 height 18
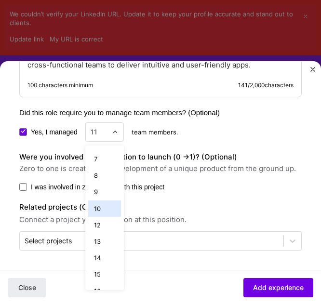
click at [104, 209] on div "10" at bounding box center [104, 208] width 33 height 16
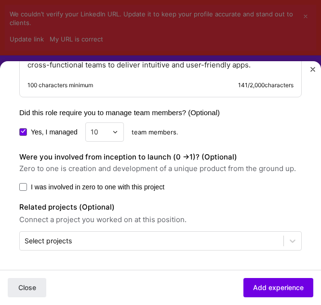
click at [39, 184] on span "I was involved in zero to one with this project" at bounding box center [97, 187] width 133 height 10
click at [0, 0] on input "I was involved in zero to one with this project" at bounding box center [0, 0] width 0 height 0
click at [277, 285] on span "Add experience" at bounding box center [278, 288] width 51 height 10
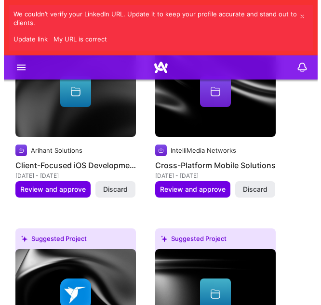
scroll to position [1145, 0]
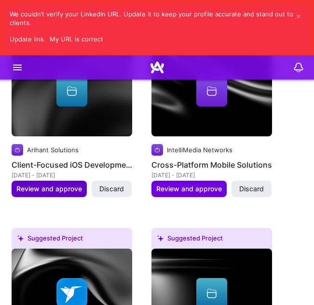
click at [66, 184] on span "Review and approve" at bounding box center [49, 189] width 66 height 10
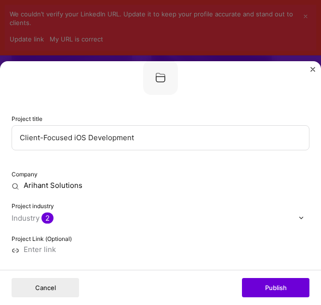
scroll to position [48, 0]
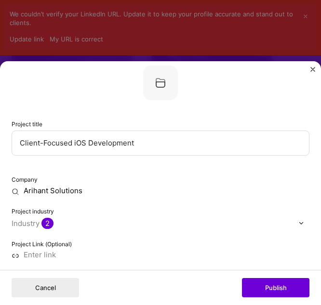
drag, startPoint x: 137, startPoint y: 146, endPoint x: 14, endPoint y: 149, distance: 122.9
click at [14, 149] on input "Client-Focused iOS Development" at bounding box center [161, 143] width 298 height 25
click at [133, 141] on input "Client-Focused iOS Development" at bounding box center [161, 143] width 298 height 25
drag, startPoint x: 137, startPoint y: 145, endPoint x: -9, endPoint y: 141, distance: 145.6
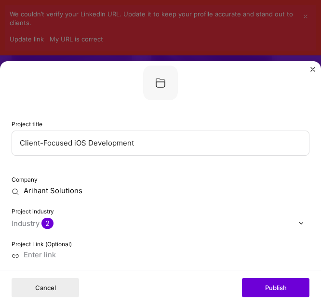
paste input "MWH: Fitness + Wellness"
type input "MWH: Fitness + Wellness"
click at [92, 197] on div "Company Arihant Solutions Project industry Industry 2 Project Link (Optional)" at bounding box center [161, 217] width 298 height 84
click at [91, 192] on input "Arihant Solutions" at bounding box center [161, 190] width 298 height 9
drag, startPoint x: 91, startPoint y: 192, endPoint x: -6, endPoint y: 187, distance: 96.5
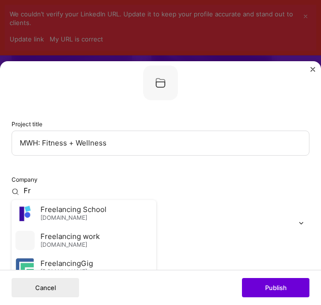
type input "F"
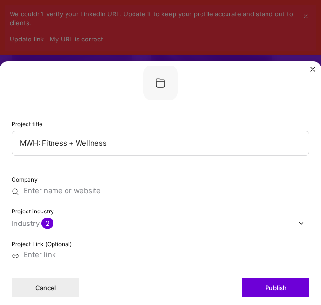
click at [92, 232] on div "Company Project industry Industry 2 Project Link (Optional)" at bounding box center [161, 217] width 298 height 84
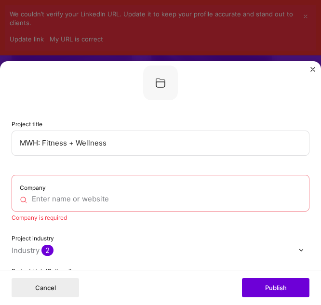
click at [68, 196] on input "text" at bounding box center [160, 199] width 281 height 9
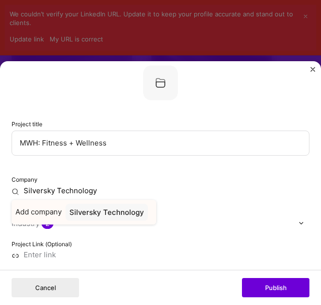
type input "Silversky Technology"
click at [104, 212] on div "Silversky Technology" at bounding box center [107, 212] width 82 height 17
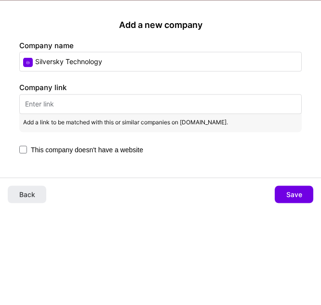
click at [84, 103] on input "text" at bounding box center [160, 104] width 282 height 20
paste input "[URL][DOMAIN_NAME]"
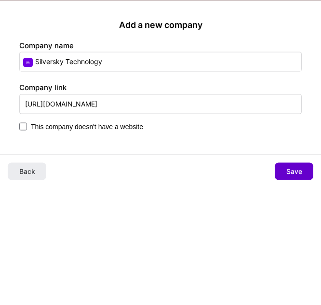
type input "[URL][DOMAIN_NAME]"
click at [301, 169] on span "Save" at bounding box center [294, 172] width 16 height 10
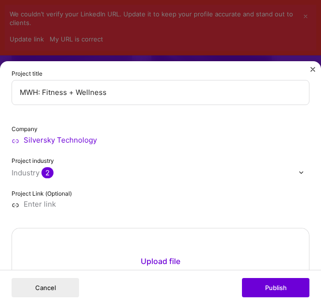
scroll to position [96, 0]
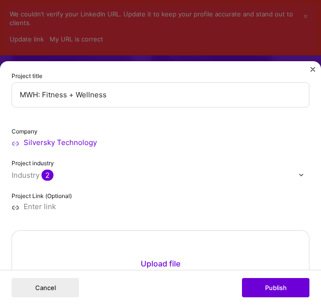
click at [299, 175] on div at bounding box center [303, 175] width 11 height 10
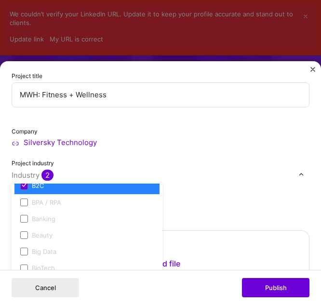
scroll to position [241, 0]
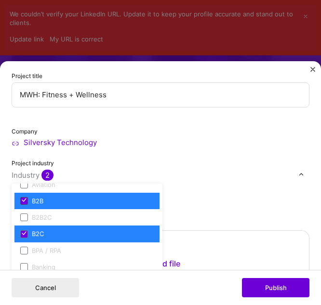
click at [23, 203] on span at bounding box center [24, 201] width 8 height 8
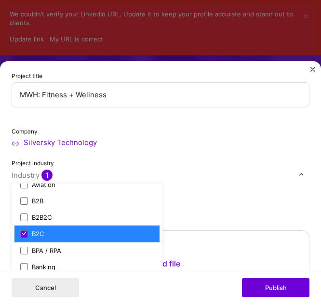
click at [21, 229] on label "B2C" at bounding box center [86, 233] width 133 height 9
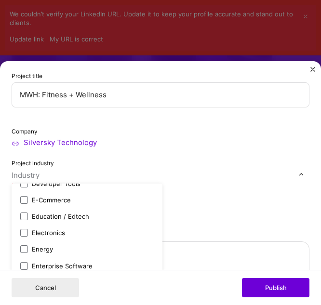
scroll to position [771, 0]
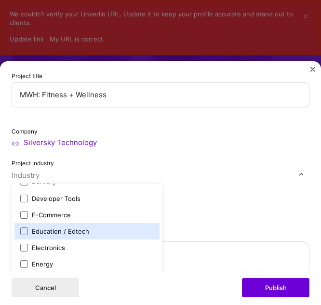
click at [36, 232] on div "Education / Edtech" at bounding box center [60, 231] width 57 height 9
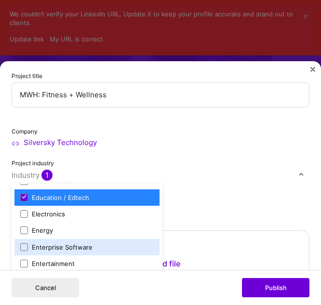
scroll to position [819, 0]
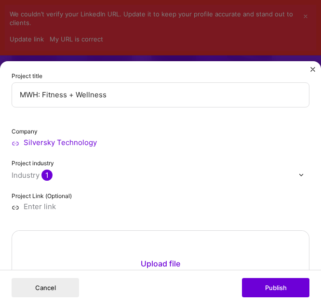
click at [217, 159] on div "Project industry Industry 1" at bounding box center [161, 169] width 298 height 21
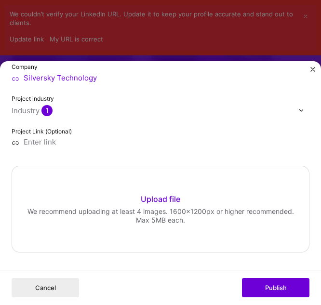
scroll to position [145, 0]
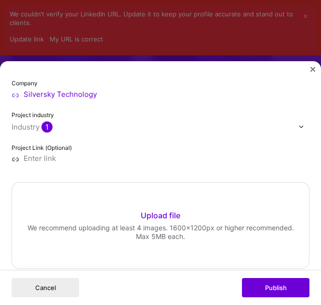
click at [63, 160] on input at bounding box center [161, 158] width 298 height 9
paste input "[URL][DOMAIN_NAME]"
type input "[URL][DOMAIN_NAME]"
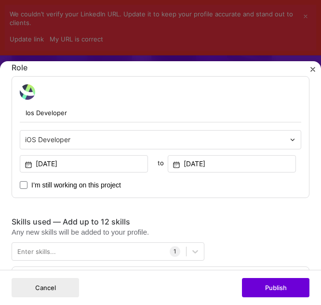
scroll to position [385, 0]
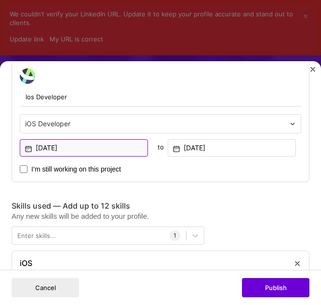
click at [67, 149] on input "[DATE]" at bounding box center [84, 147] width 128 height 17
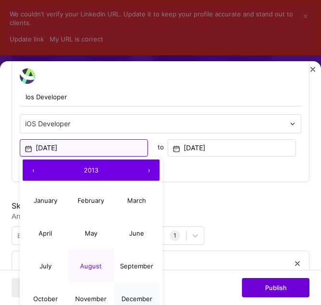
scroll to position [482, 0]
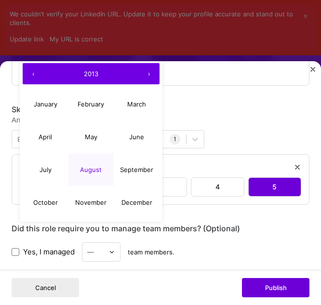
click at [147, 75] on button "›" at bounding box center [148, 73] width 21 height 21
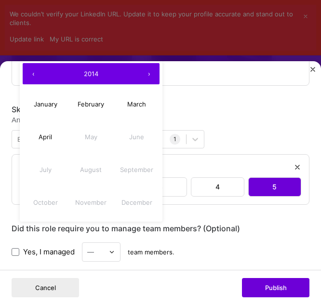
click at [33, 72] on button "‹" at bounding box center [33, 73] width 21 height 21
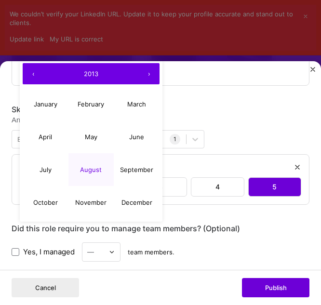
click at [148, 77] on button "›" at bounding box center [148, 73] width 21 height 21
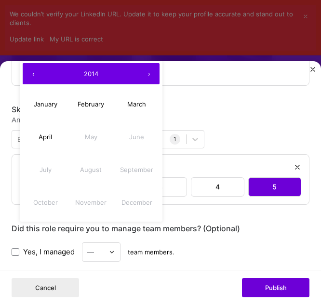
click at [91, 73] on span "2014" at bounding box center [91, 74] width 14 height 8
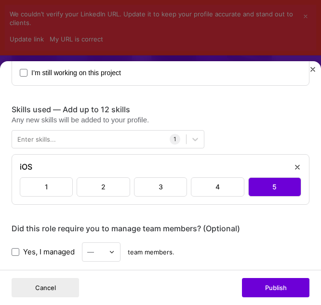
click at [294, 103] on div "Editing suggested project This project is suggested based on your LinkedIn, res…" at bounding box center [161, 228] width 298 height 1275
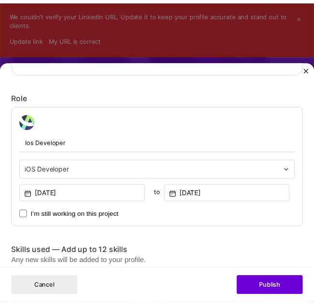
scroll to position [337, 0]
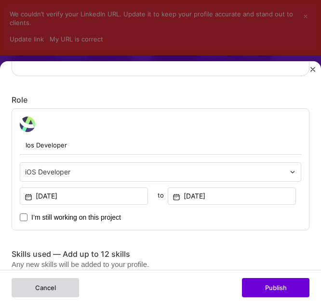
click at [54, 280] on button "Cancel" at bounding box center [45, 287] width 67 height 19
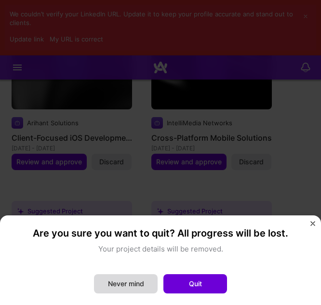
click at [137, 289] on button "Never mind" at bounding box center [126, 283] width 64 height 19
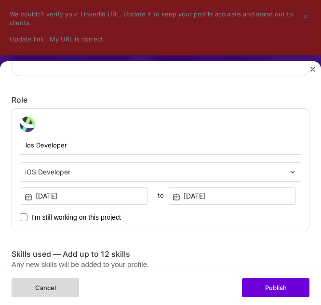
click at [45, 285] on button "Cancel" at bounding box center [45, 287] width 67 height 19
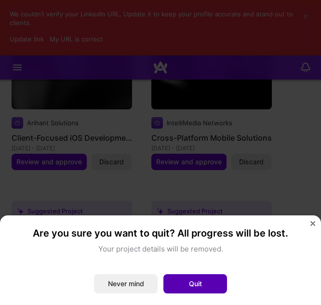
click at [191, 280] on button "Quit" at bounding box center [195, 283] width 64 height 19
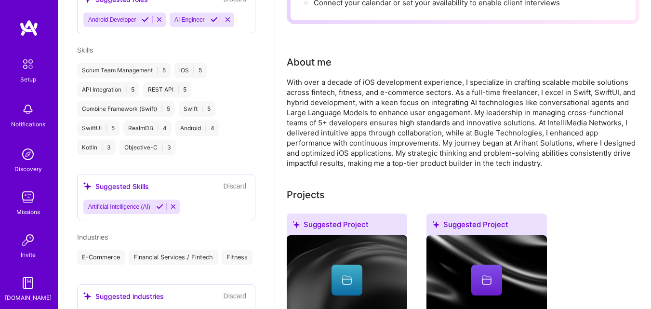
scroll to position [0, 0]
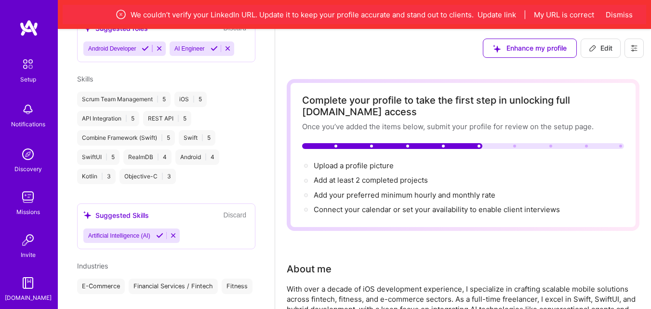
click at [601, 47] on span "Edit" at bounding box center [601, 48] width 24 height 10
select select "US"
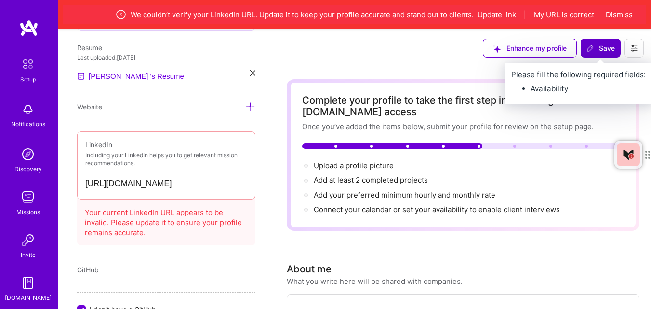
click at [600, 48] on span "Save" at bounding box center [600, 48] width 28 height 10
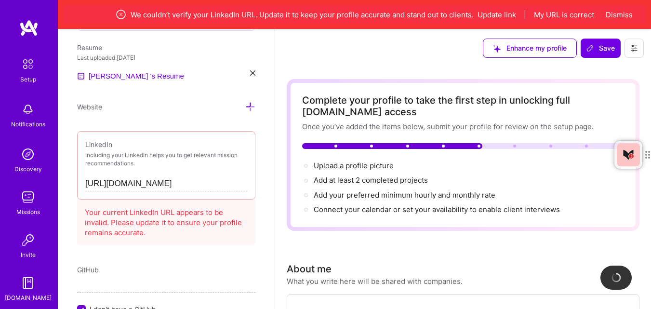
drag, startPoint x: 227, startPoint y: 183, endPoint x: 82, endPoint y: 172, distance: 144.9
click at [79, 173] on div "LinkedIn Including your LinkedIn helps you to get relevant mission recommendati…" at bounding box center [166, 165] width 178 height 68
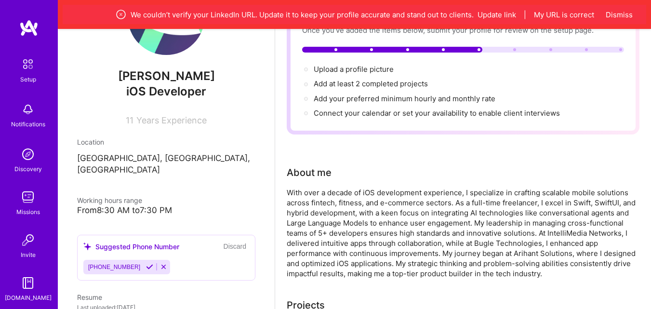
scroll to position [67, 0]
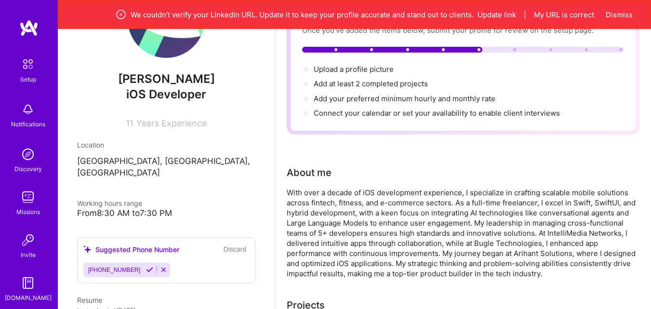
click at [146, 266] on icon at bounding box center [149, 269] width 7 height 7
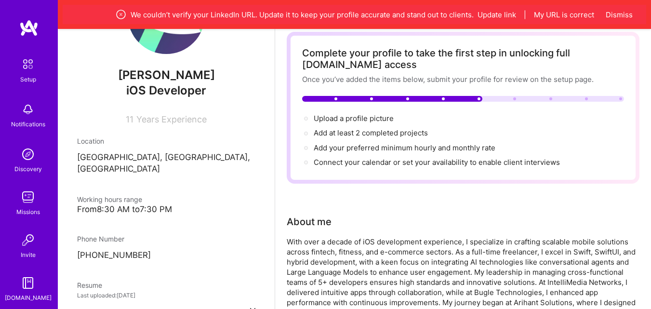
scroll to position [0, 0]
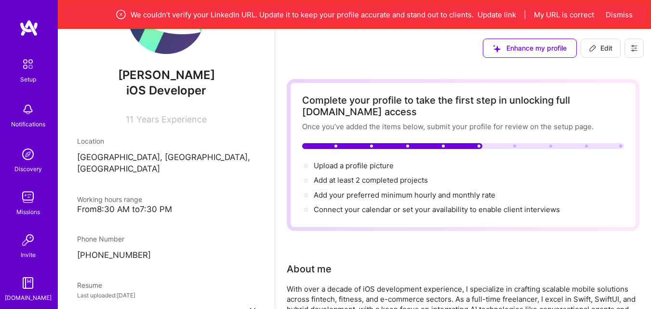
click at [25, 158] on img at bounding box center [27, 154] width 19 height 19
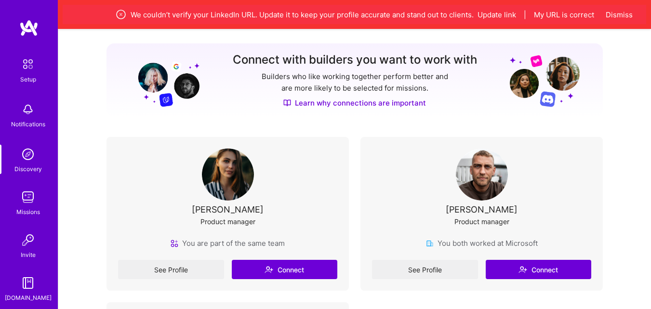
scroll to position [125, 0]
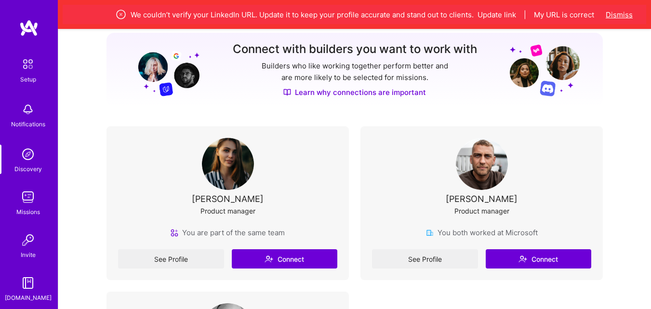
click at [607, 16] on div "We couldn’t verify your LinkedIn URL. Update it to keep your profile accurate a…" at bounding box center [354, 14] width 583 height 19
click at [607, 16] on button "Dismiss" at bounding box center [619, 15] width 27 height 10
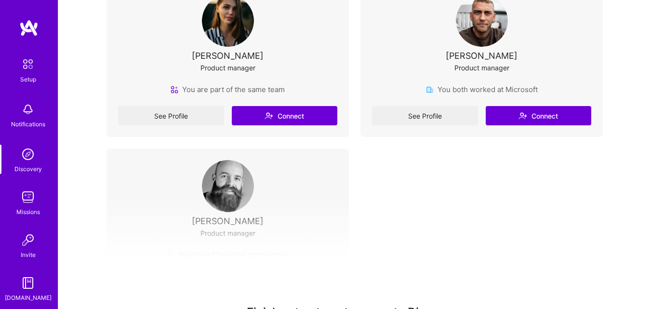
scroll to position [241, 0]
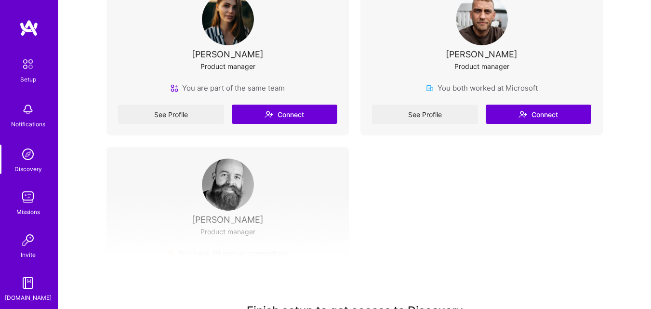
click at [535, 114] on div "See Profile Connect" at bounding box center [481, 114] width 219 height 19
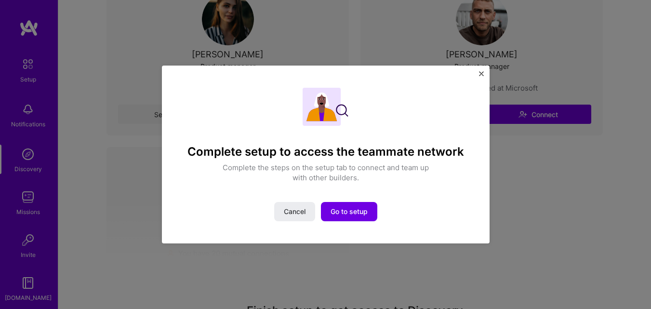
click at [481, 74] on img "Close" at bounding box center [481, 73] width 5 height 5
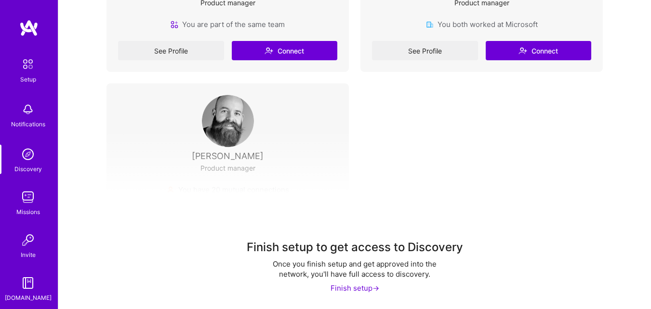
scroll to position [305, 0]
click at [29, 202] on img at bounding box center [27, 196] width 19 height 19
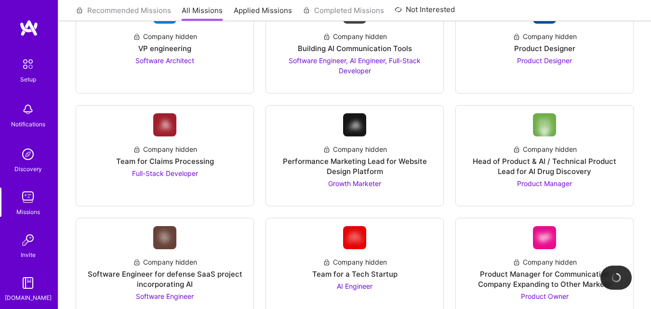
scroll to position [1012, 0]
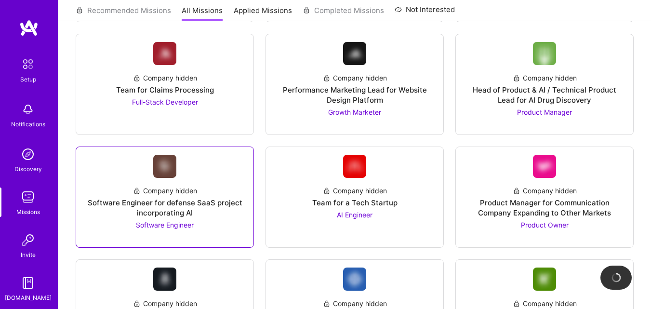
click at [194, 206] on div "Software Engineer for defense SaaS project incorporating AI" at bounding box center [165, 208] width 162 height 20
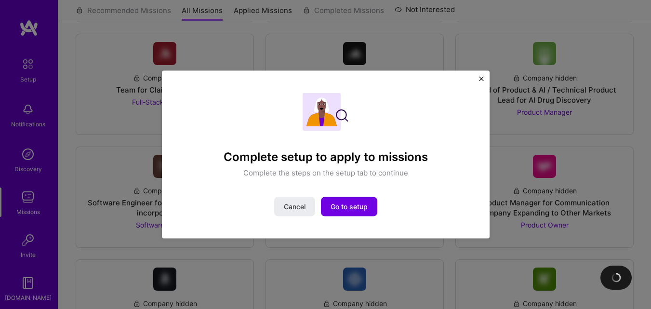
click at [482, 80] on img "Close" at bounding box center [481, 78] width 5 height 5
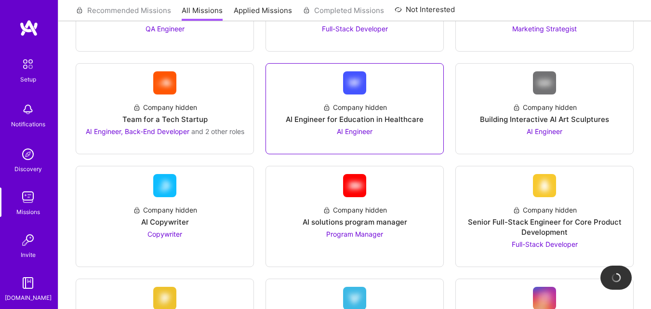
scroll to position [289, 0]
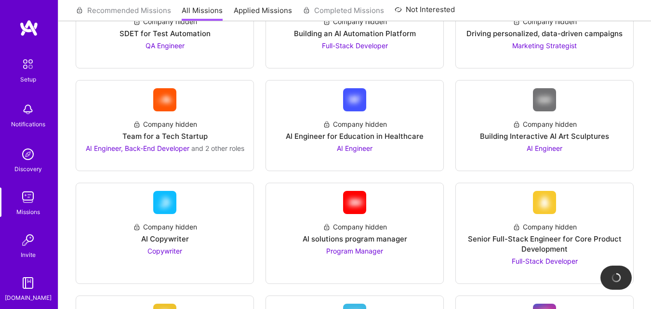
click at [32, 163] on img at bounding box center [27, 154] width 19 height 19
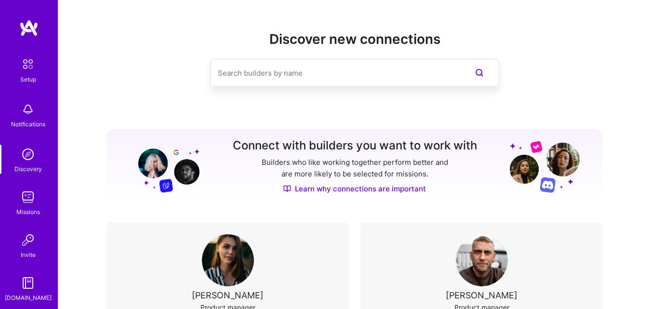
click at [27, 122] on div "Notifications" at bounding box center [28, 124] width 34 height 10
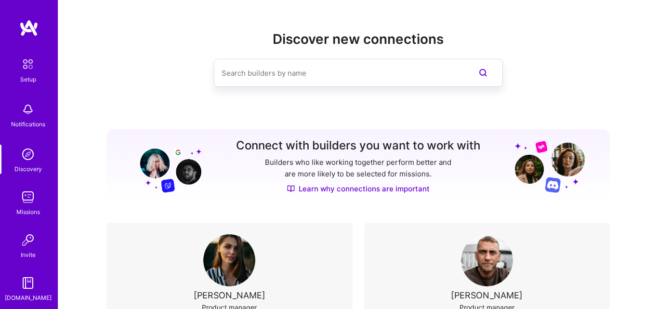
click at [28, 65] on img at bounding box center [28, 64] width 20 height 20
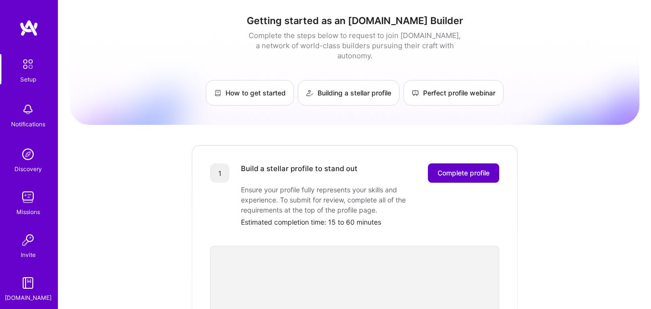
click at [470, 168] on span "Complete profile" at bounding box center [463, 173] width 52 height 10
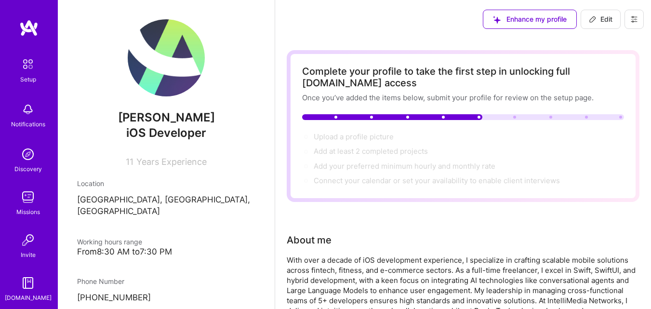
click at [25, 12] on div "Setup Notifications Discovery Missions Invite [DOMAIN_NAME] Profile" at bounding box center [29, 154] width 58 height 309
click at [25, 23] on img at bounding box center [28, 27] width 19 height 17
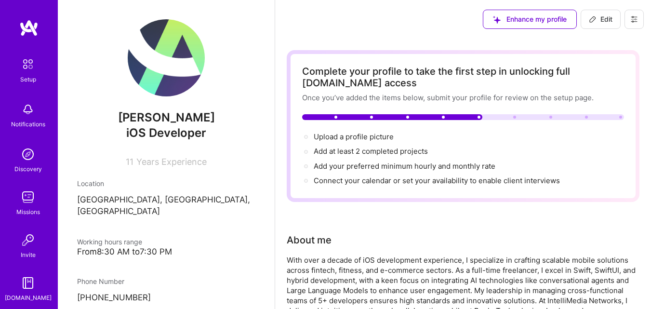
click at [30, 65] on img at bounding box center [28, 64] width 20 height 20
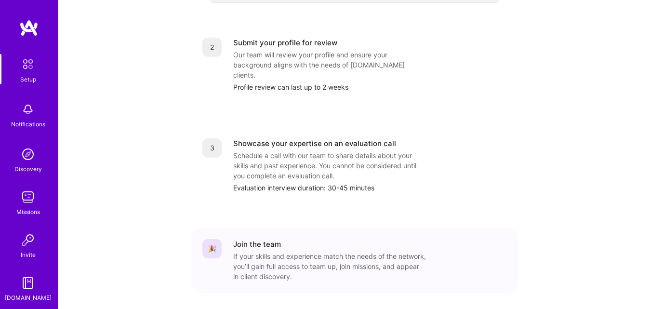
scroll to position [424, 0]
